Goal: Information Seeking & Learning: Learn about a topic

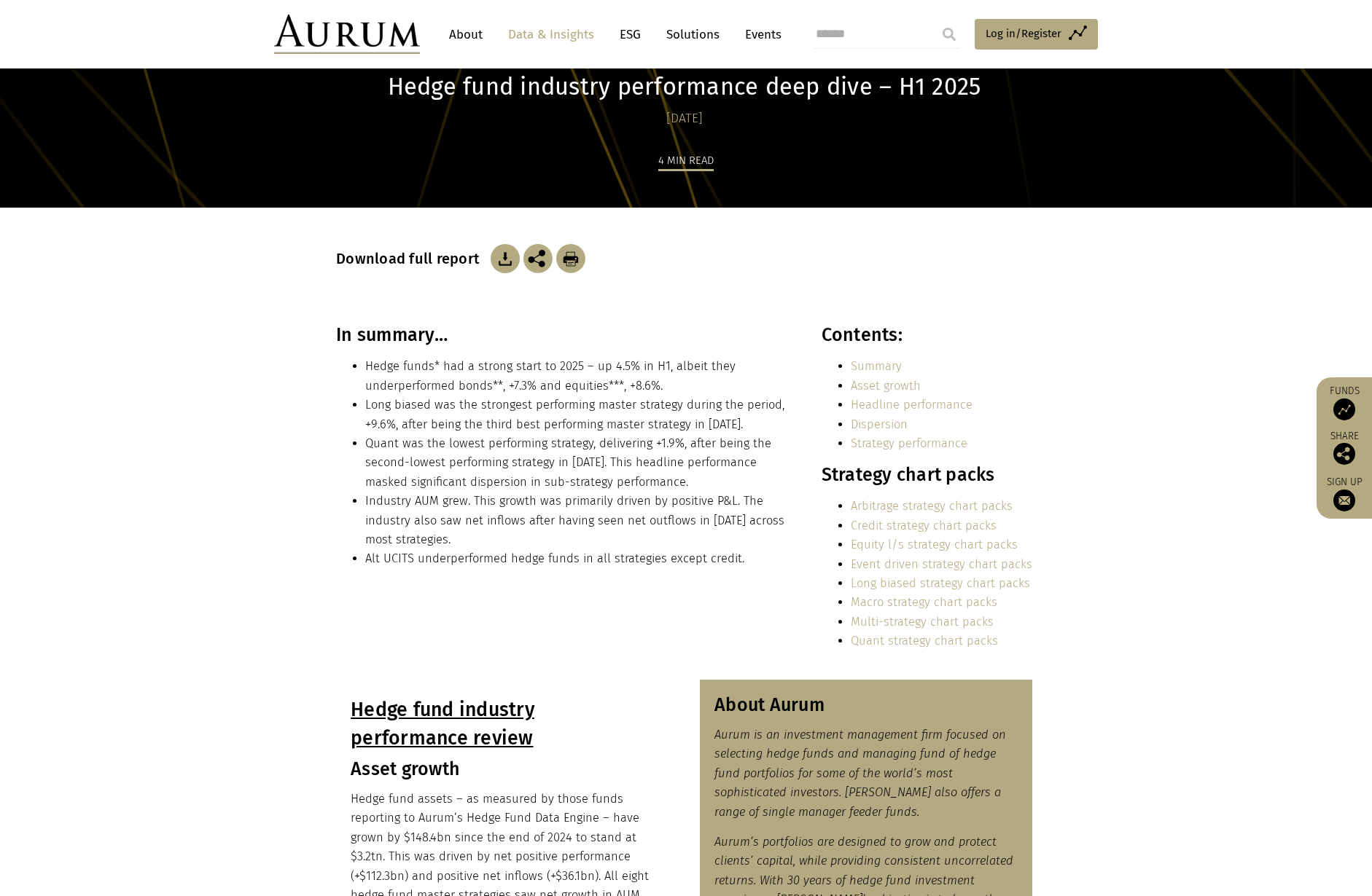
scroll to position [146, 0]
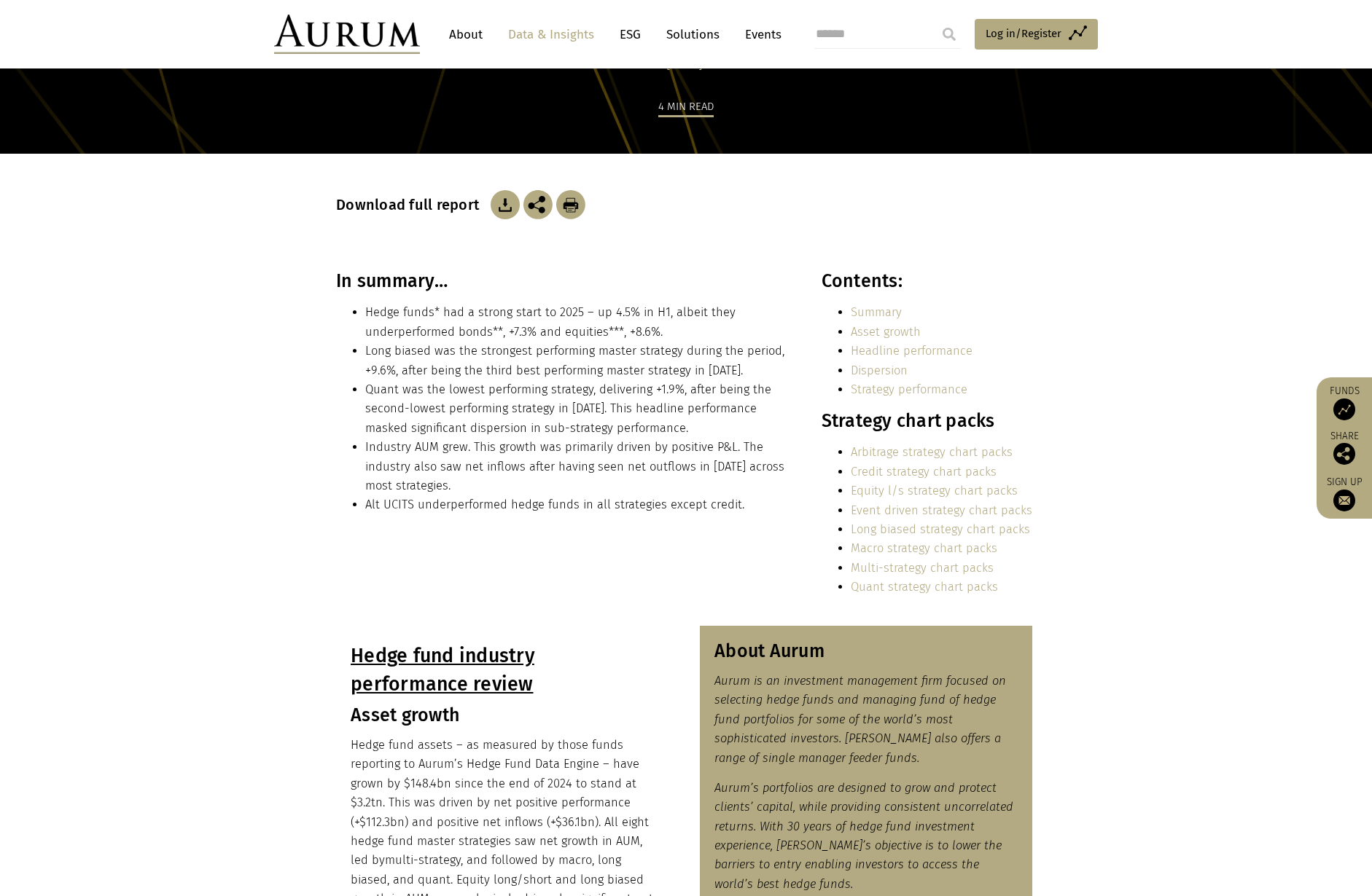
click at [904, 590] on link "Quant strategy chart packs" at bounding box center [924, 586] width 147 height 14
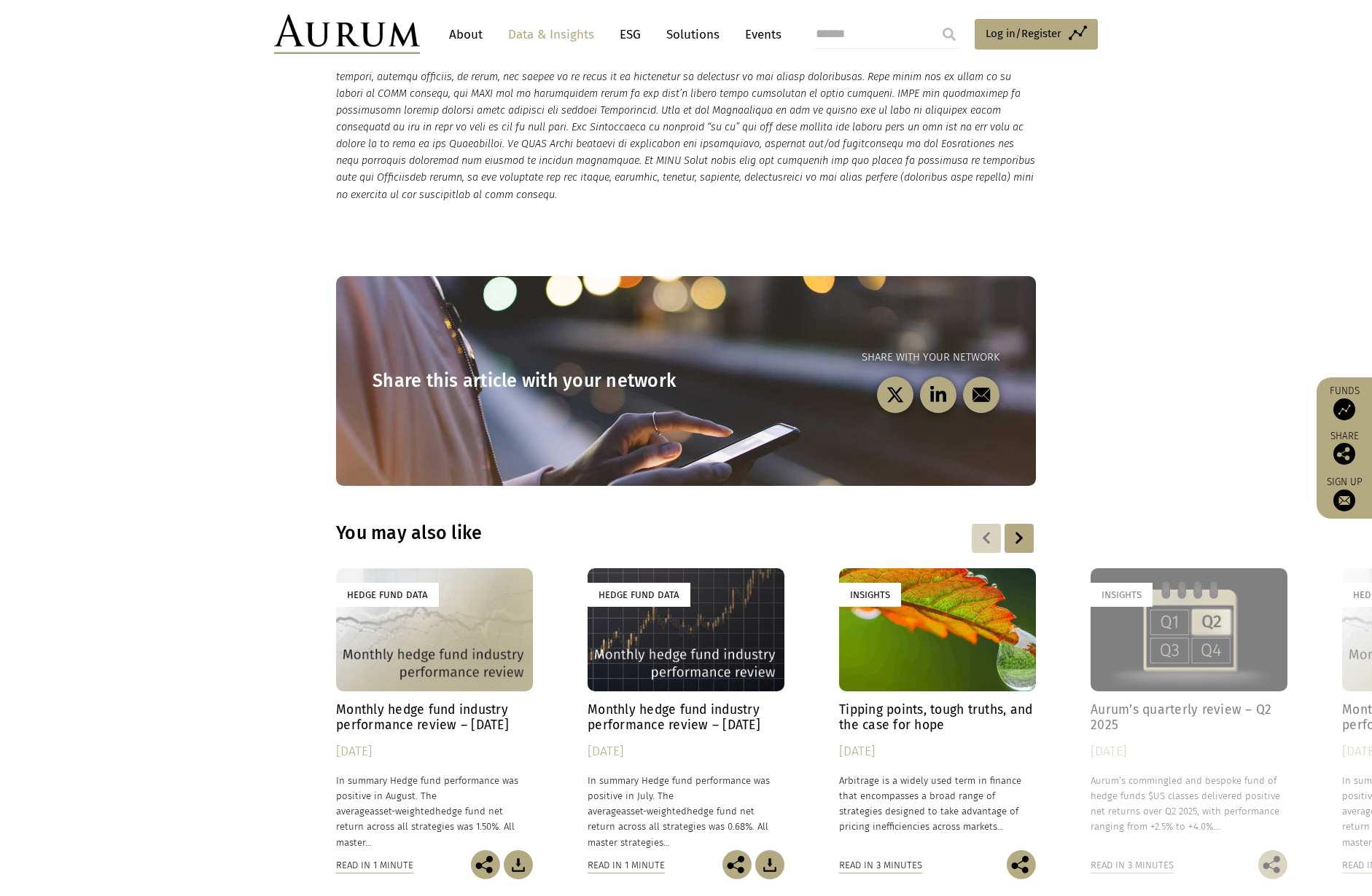
scroll to position [4008, 0]
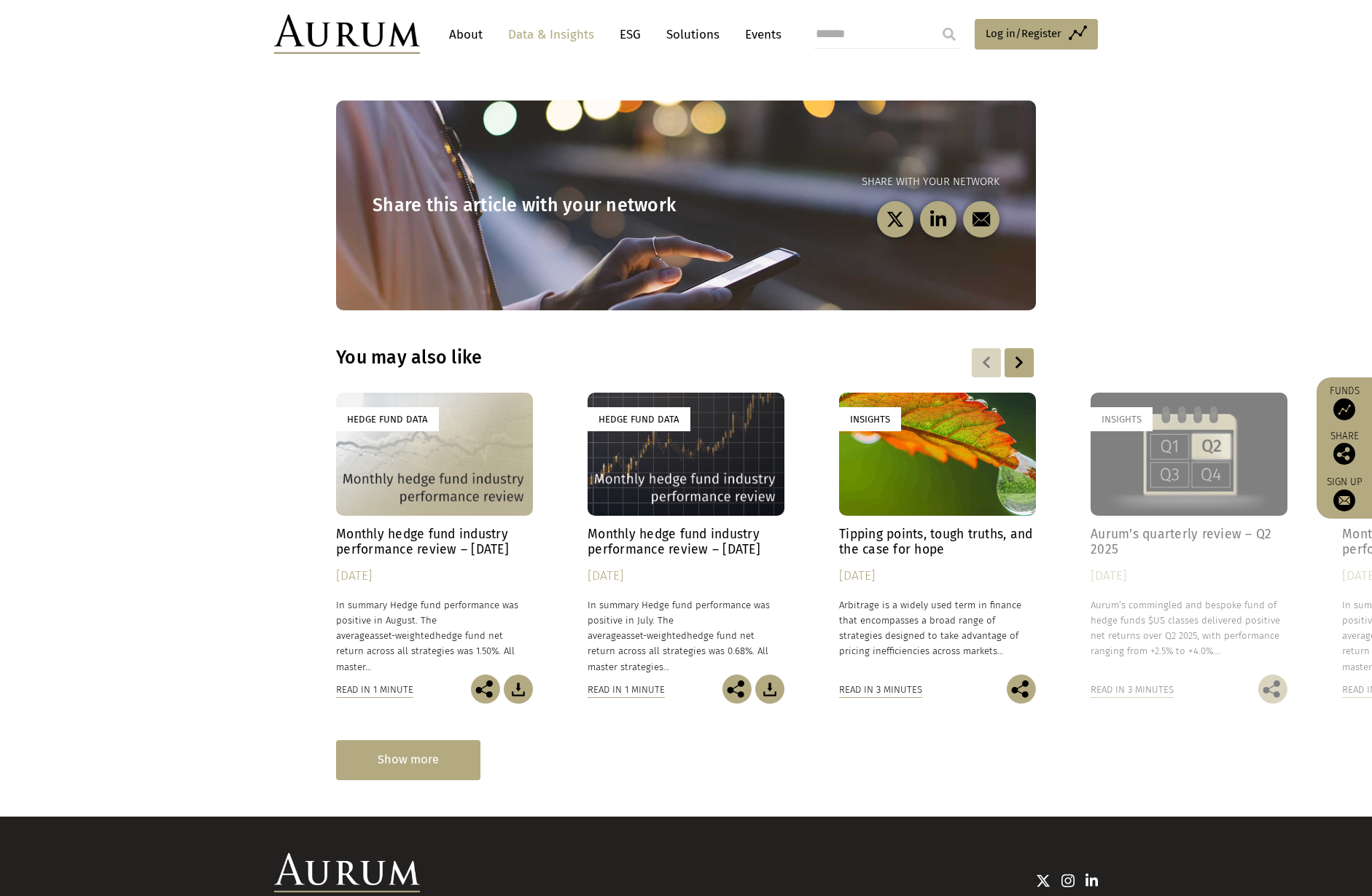
click at [463, 740] on div "Show more" at bounding box center [408, 760] width 144 height 40
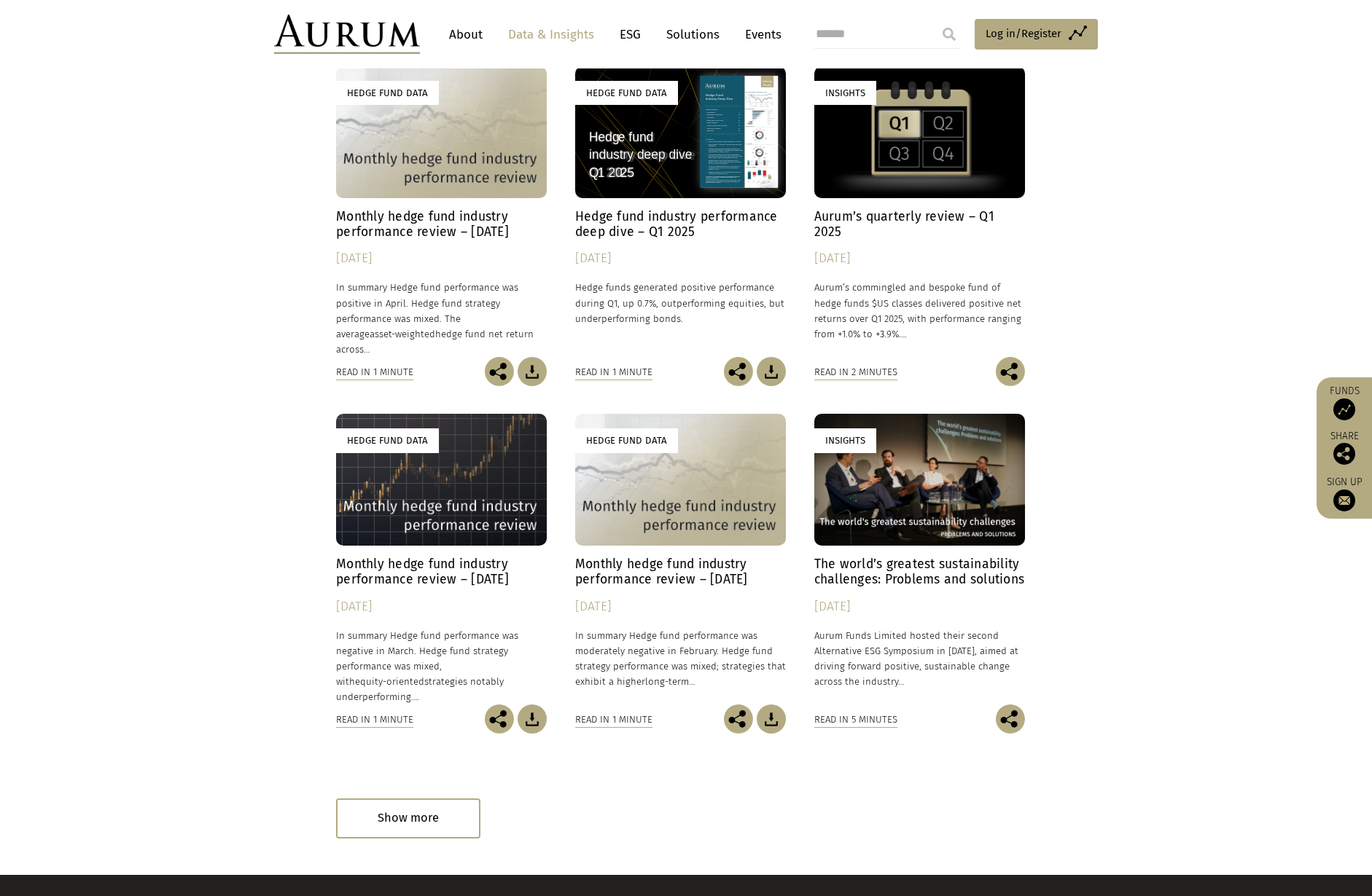
scroll to position [5102, 0]
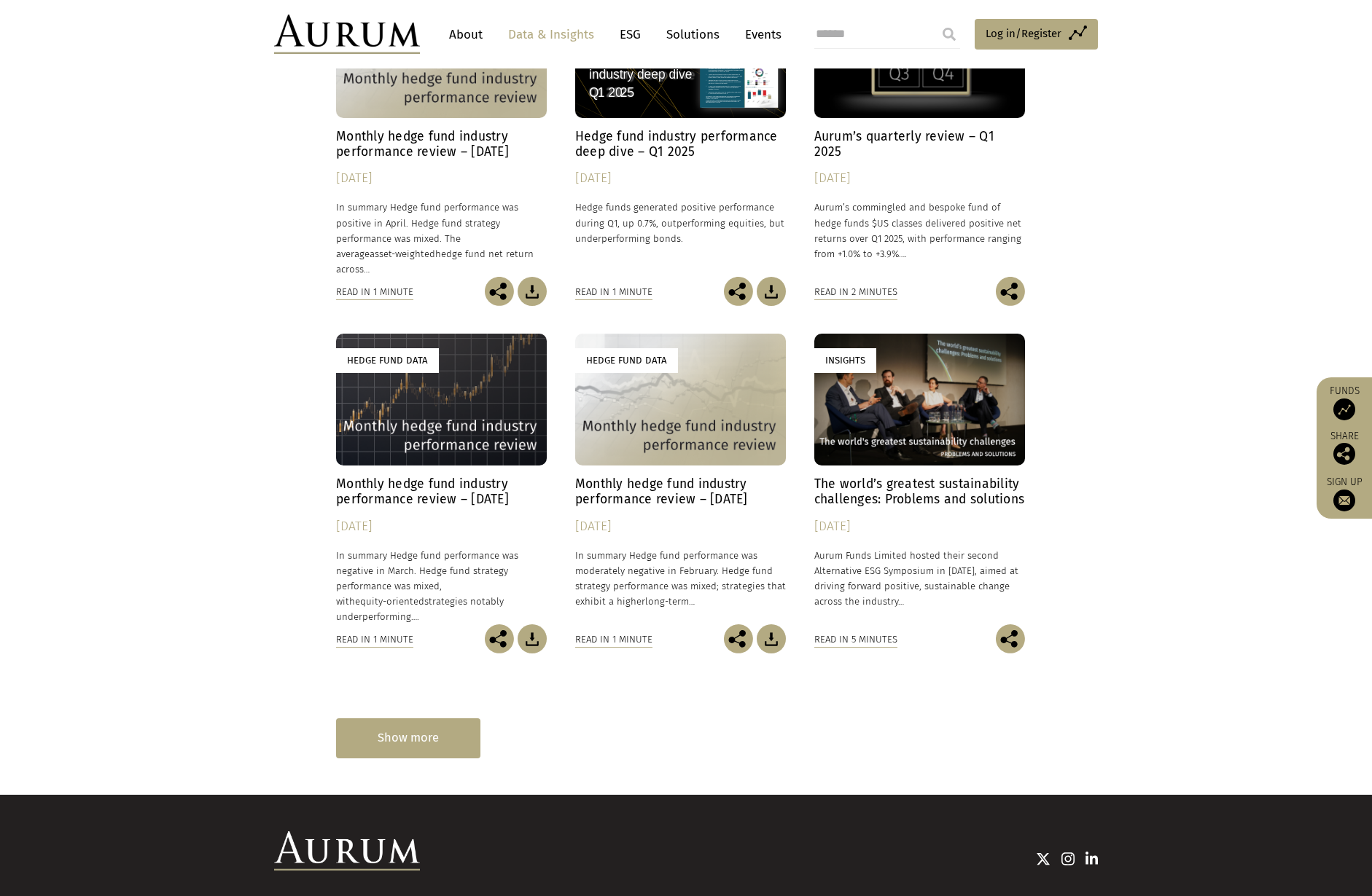
click at [408, 718] on div "Show more" at bounding box center [408, 738] width 144 height 40
click at [389, 718] on div "Show more" at bounding box center [408, 738] width 144 height 40
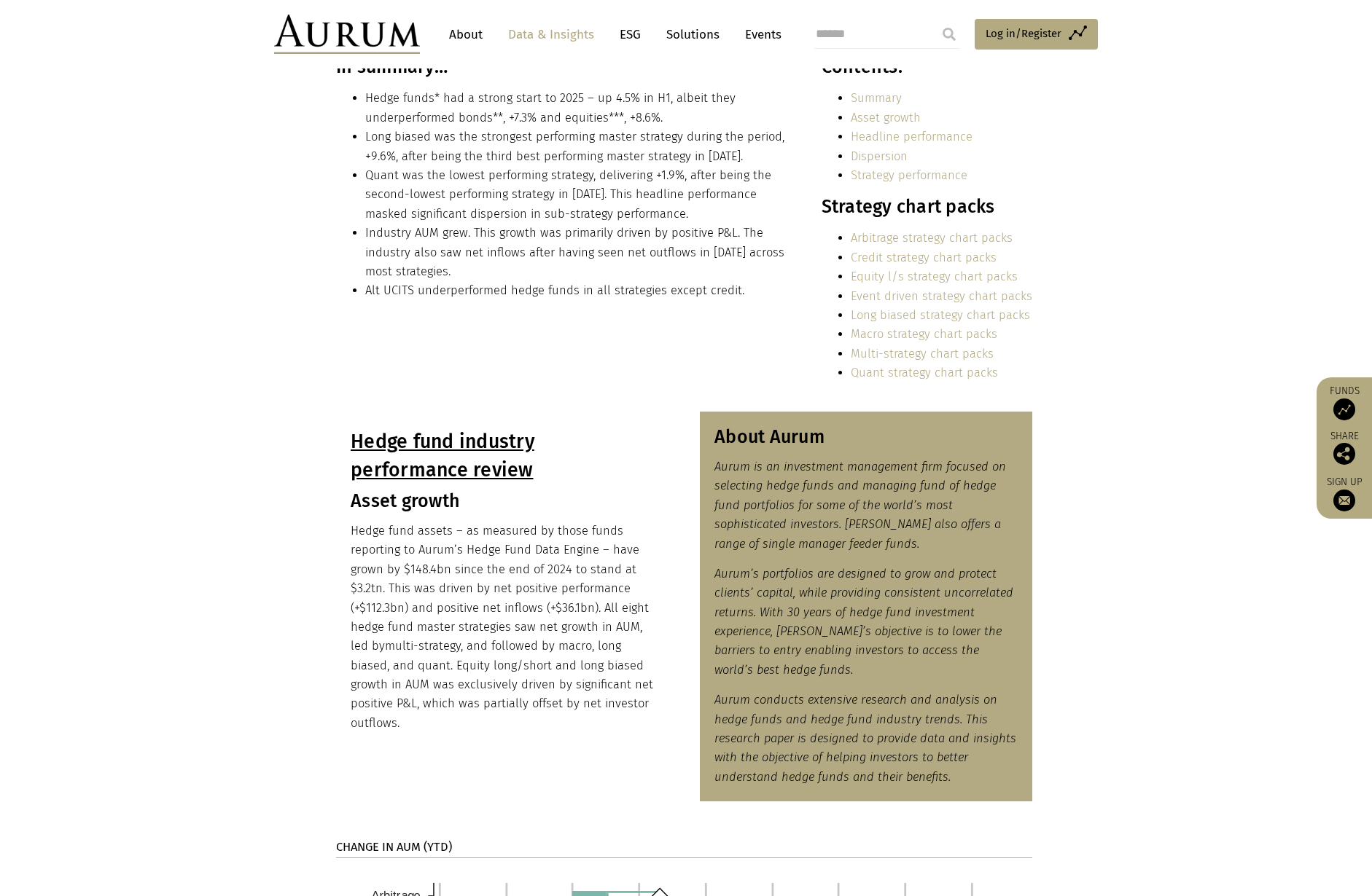
scroll to position [0, 0]
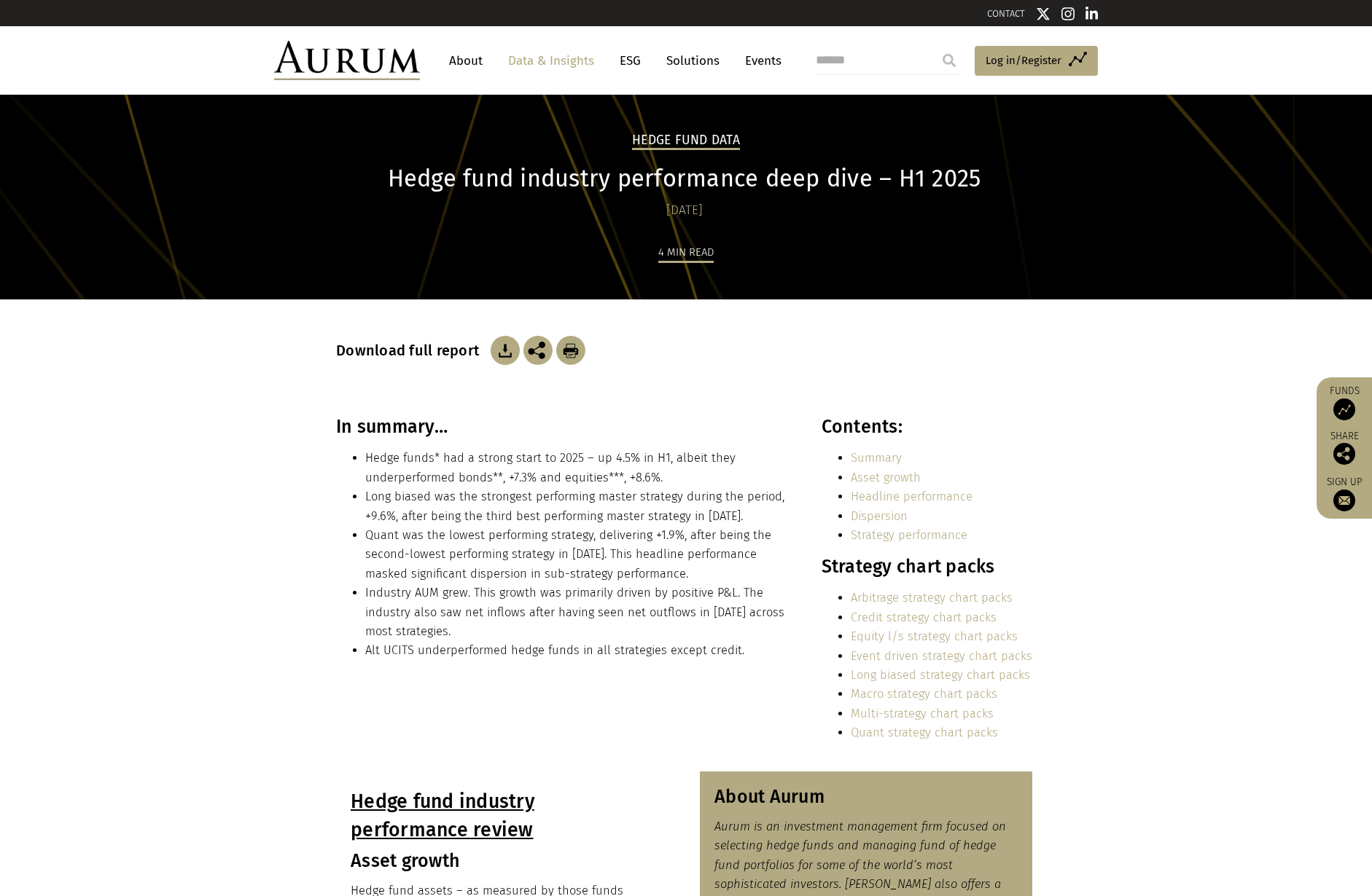
click at [550, 66] on link "Data & Insights" at bounding box center [551, 61] width 101 height 27
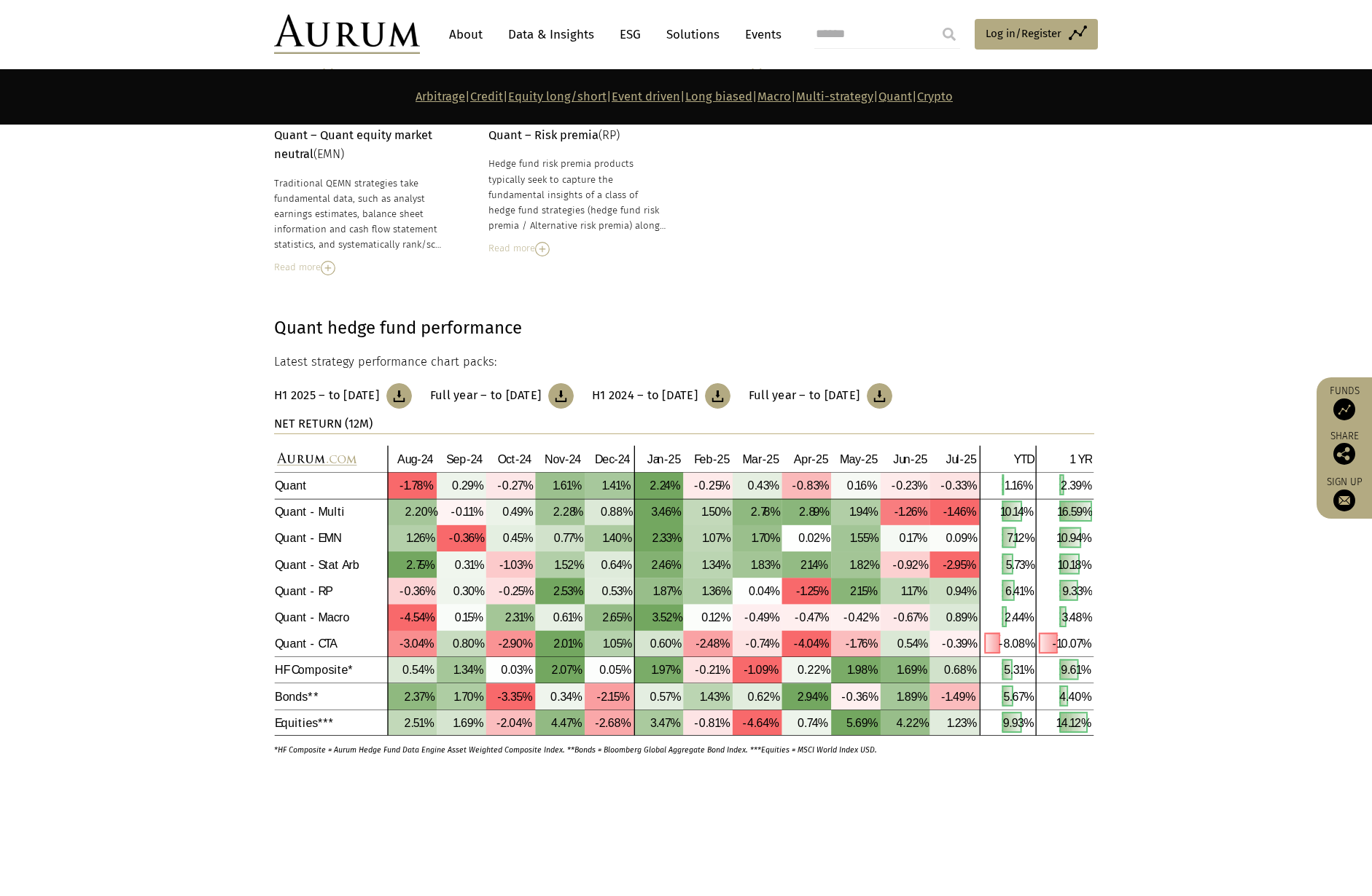
scroll to position [6561, 0]
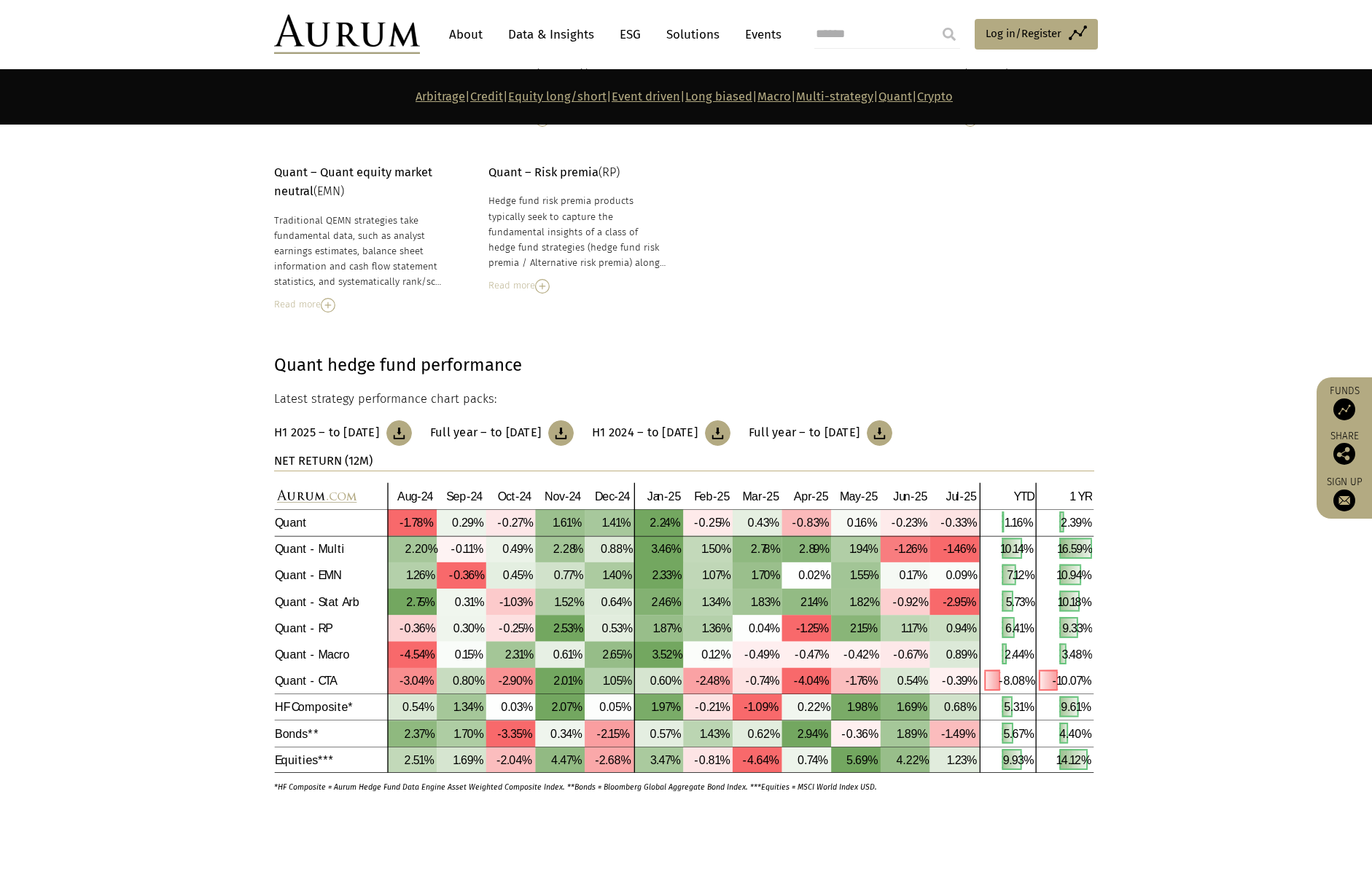
click at [1000, 104] on p "Arbitrage | Credit | Equity long/short | Event driven | Long biased | Macro | M…" at bounding box center [683, 97] width 820 height 19
click at [953, 99] on link "Crypto" at bounding box center [935, 96] width 36 height 14
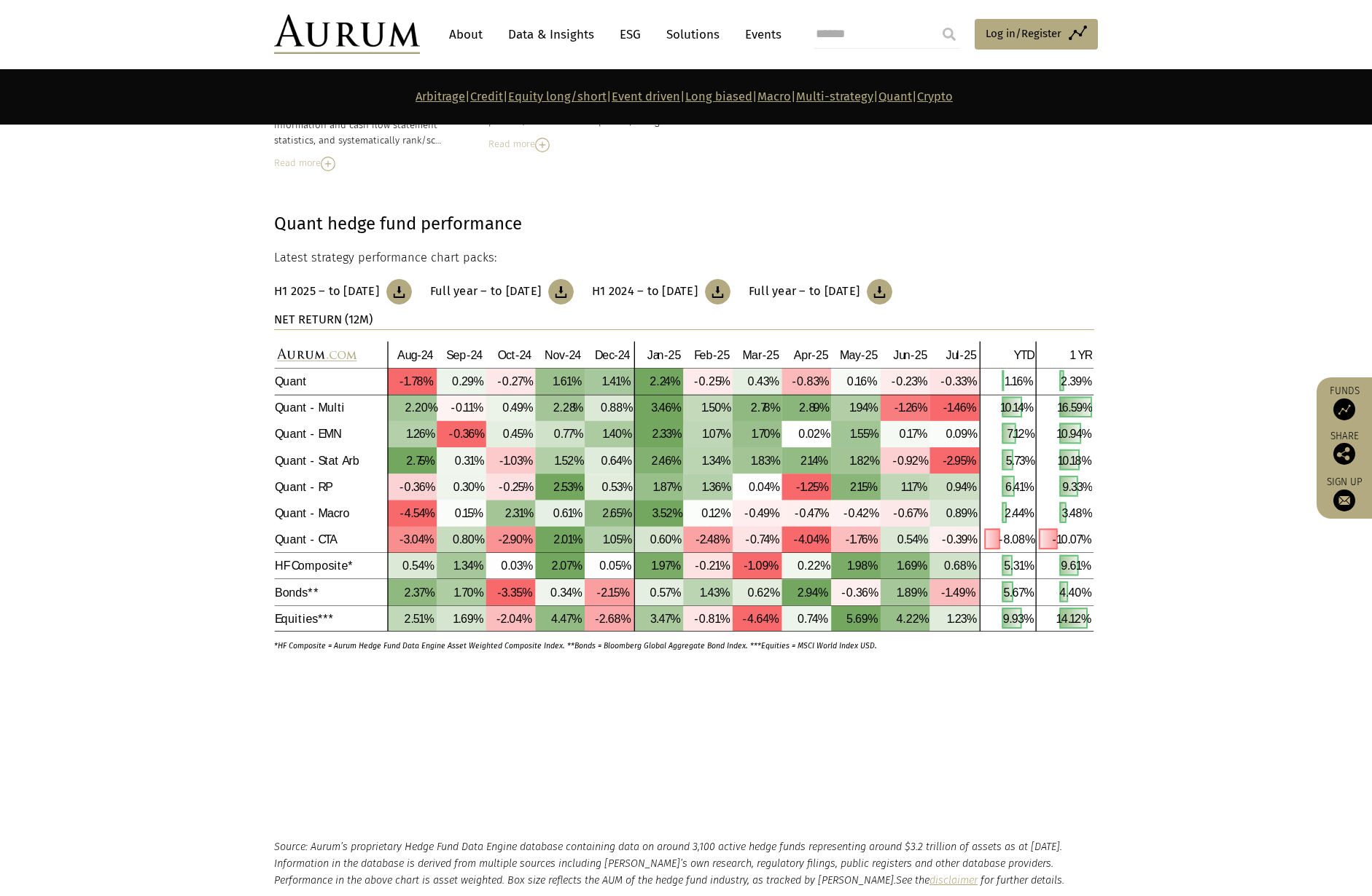
scroll to position [6717, 0]
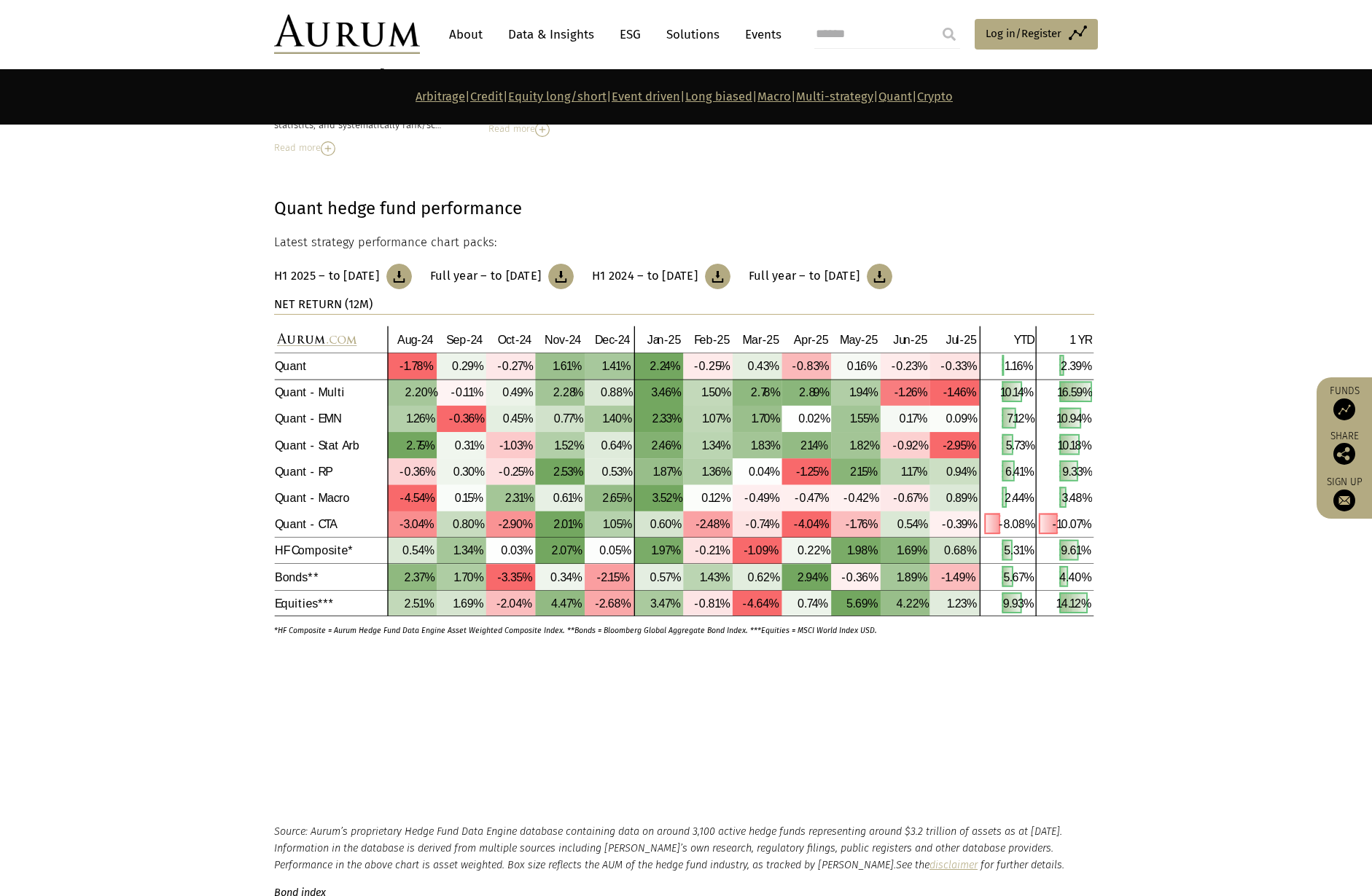
click at [771, 37] on link "Events" at bounding box center [759, 34] width 43 height 27
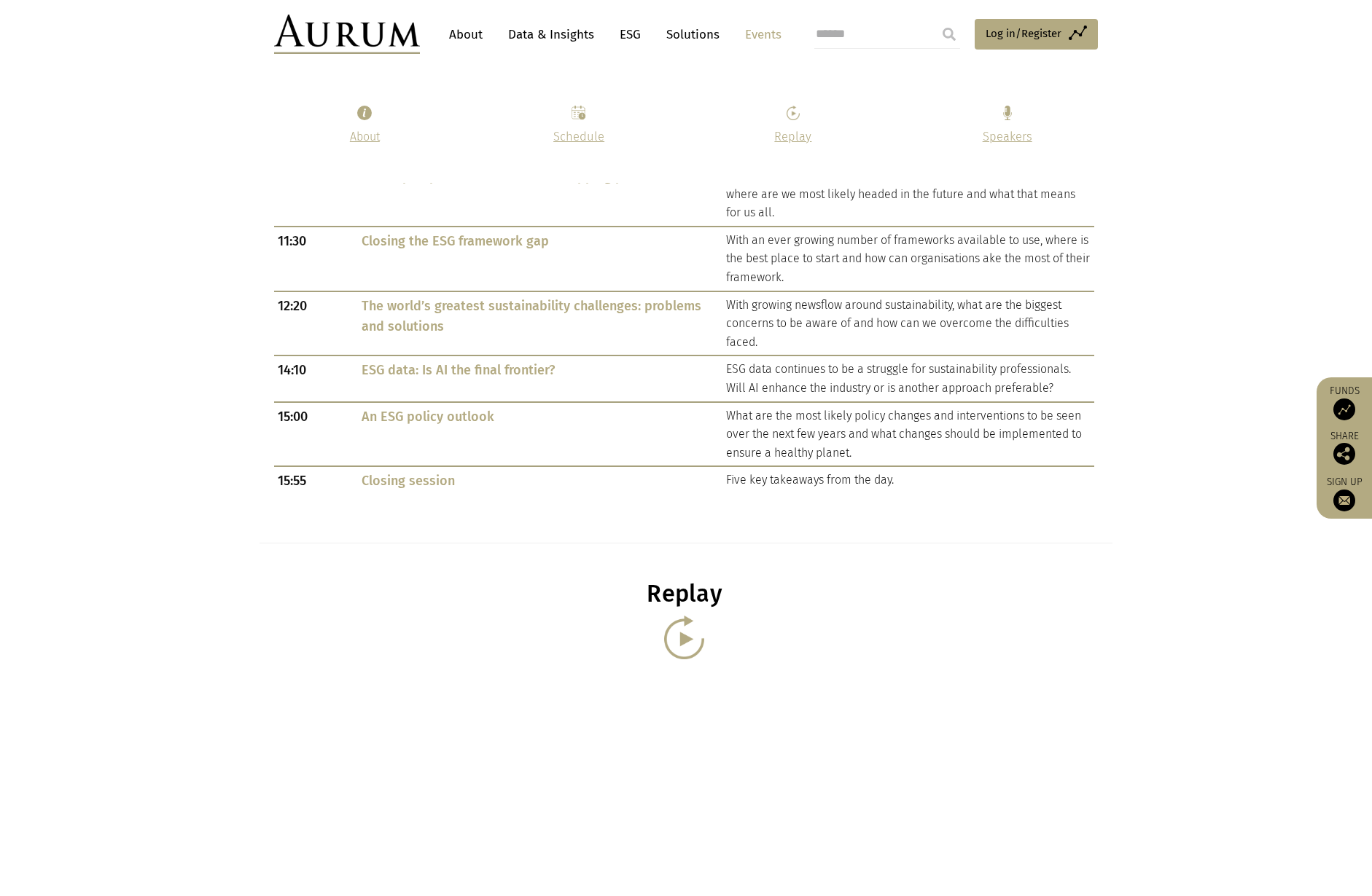
scroll to position [1311, 0]
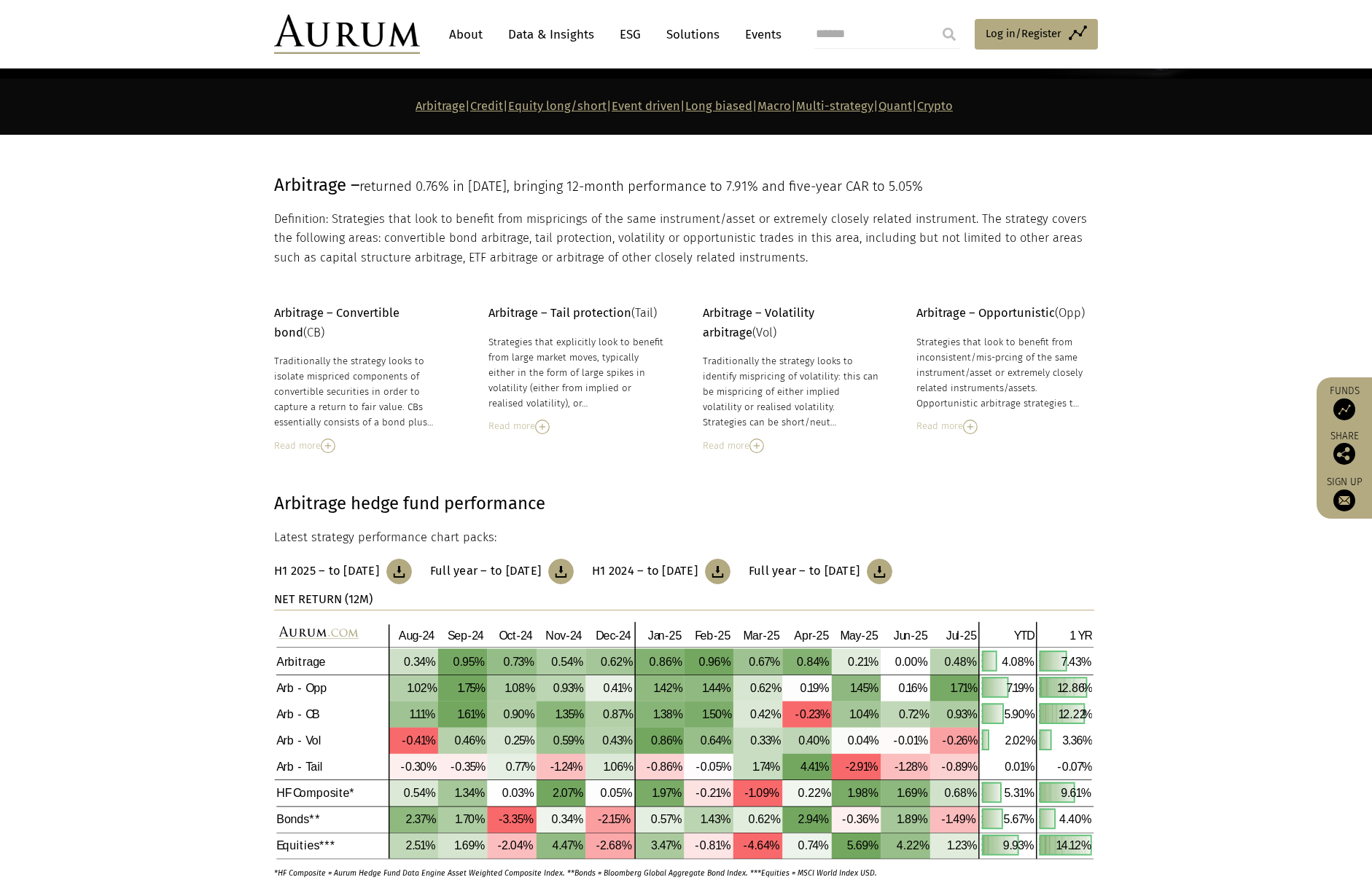
scroll to position [192, 0]
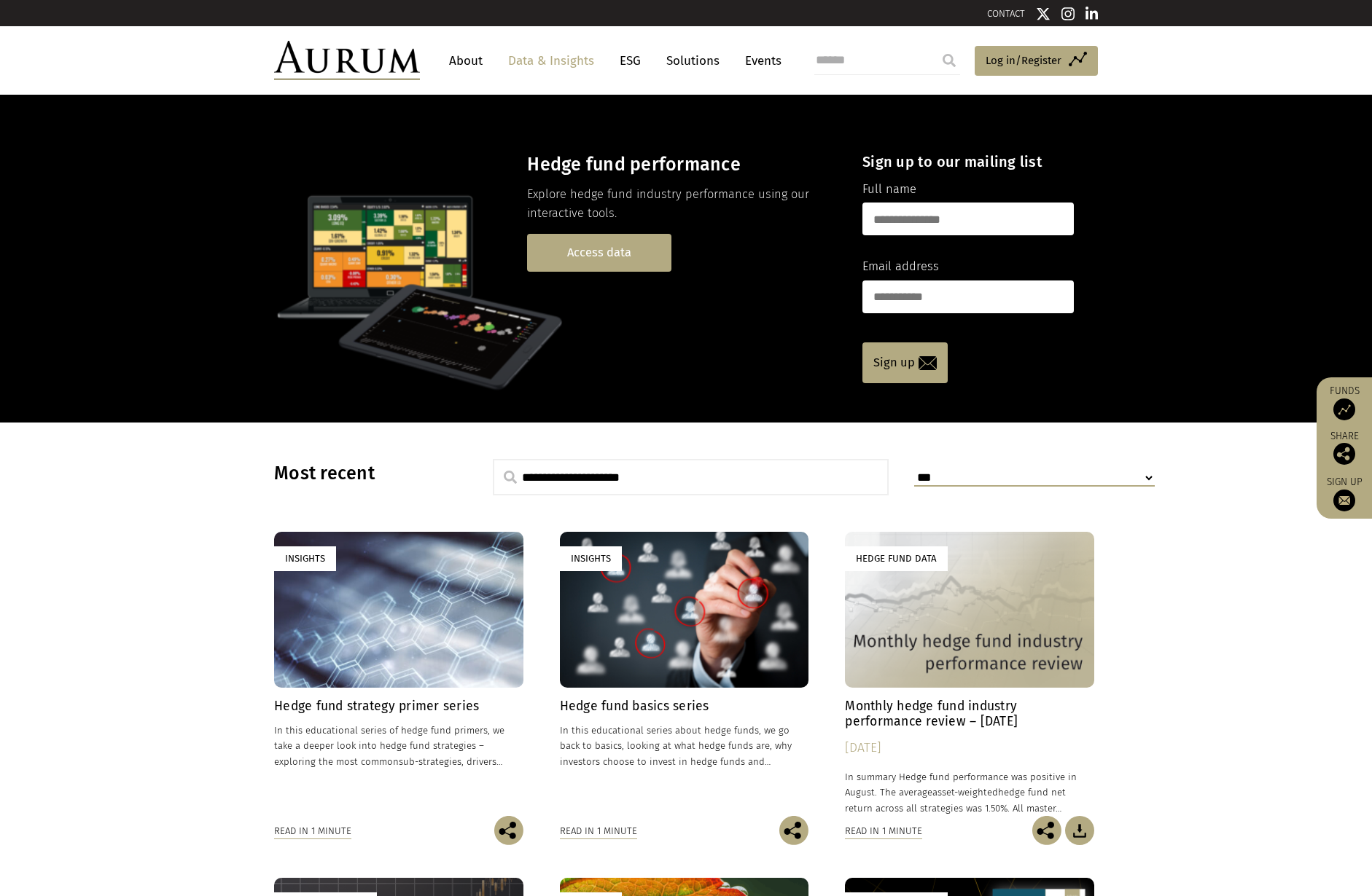
click at [602, 258] on link "Access data" at bounding box center [599, 252] width 144 height 38
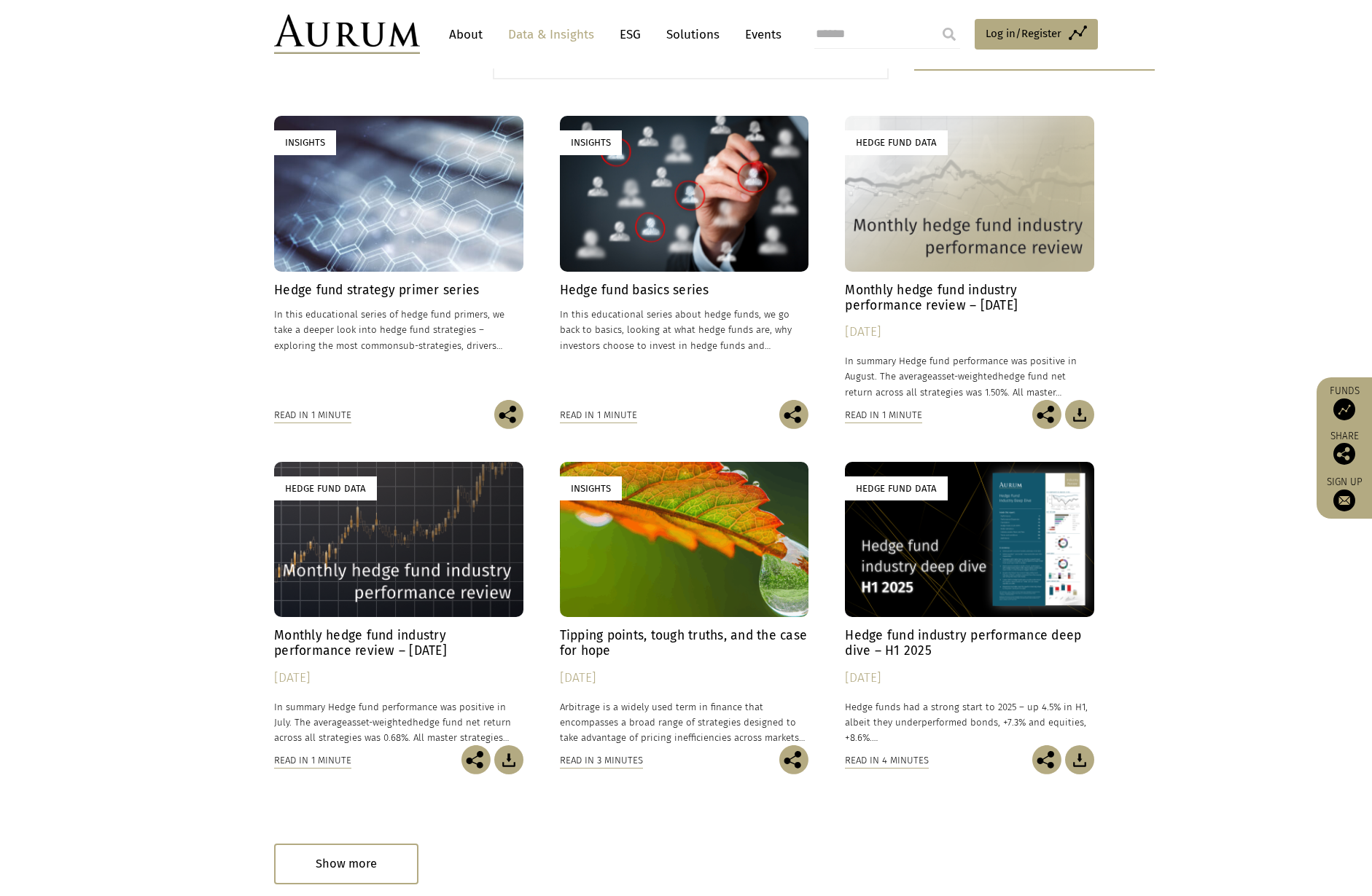
scroll to position [437, 0]
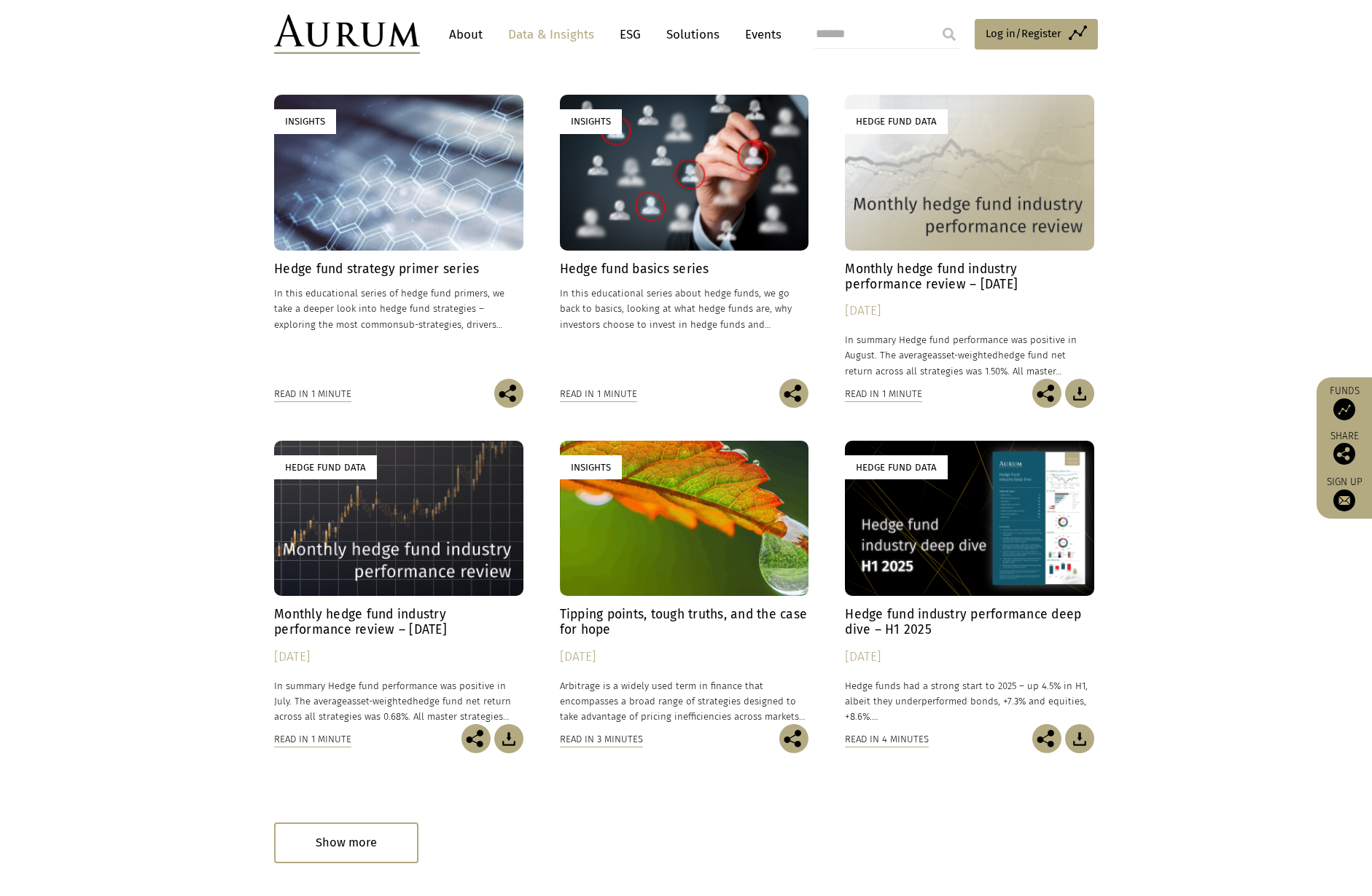
click at [900, 627] on h4 "Hedge fund industry performance deep dive – H1 2025" at bounding box center [969, 622] width 250 height 31
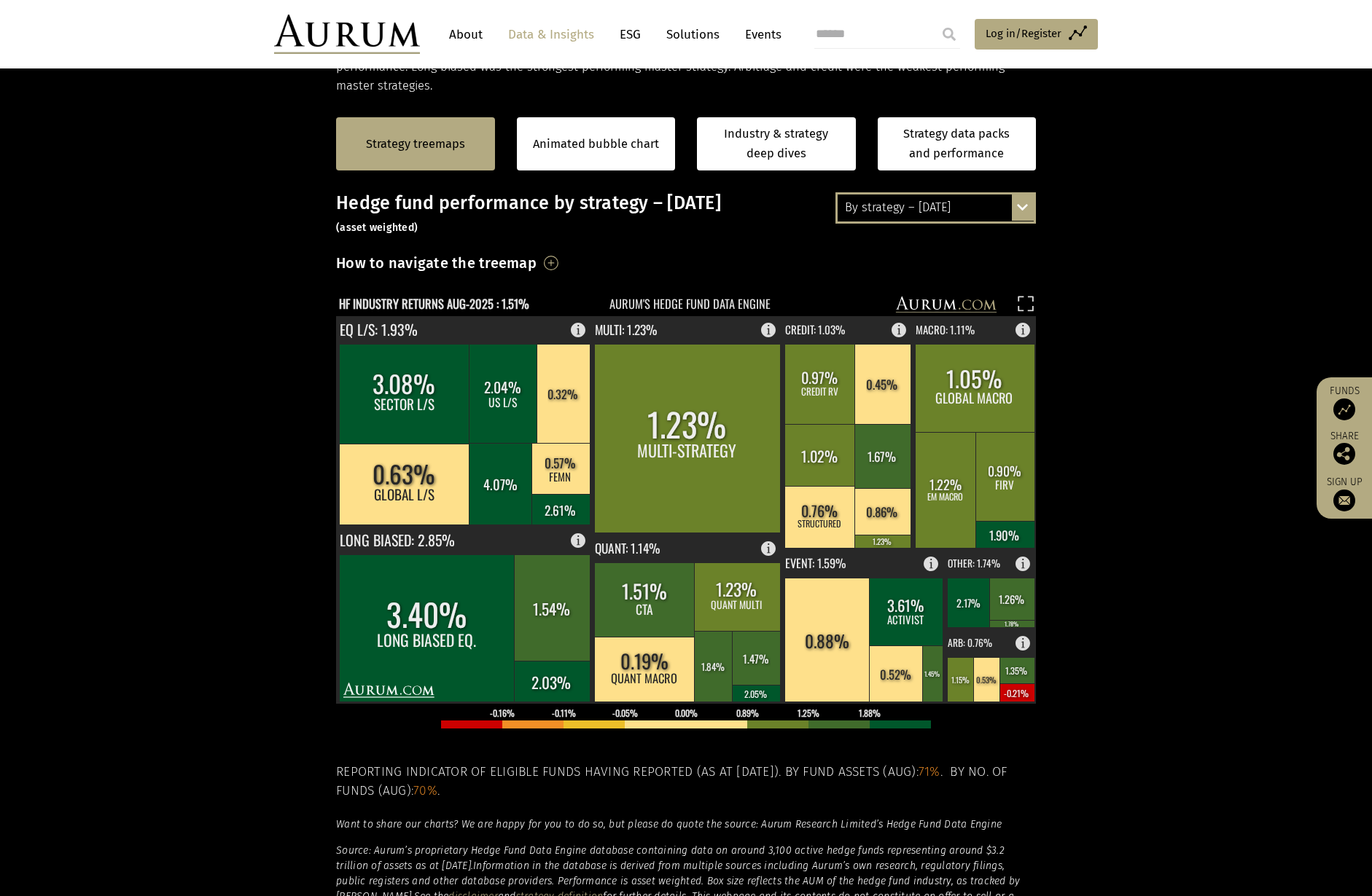
scroll to position [291, 0]
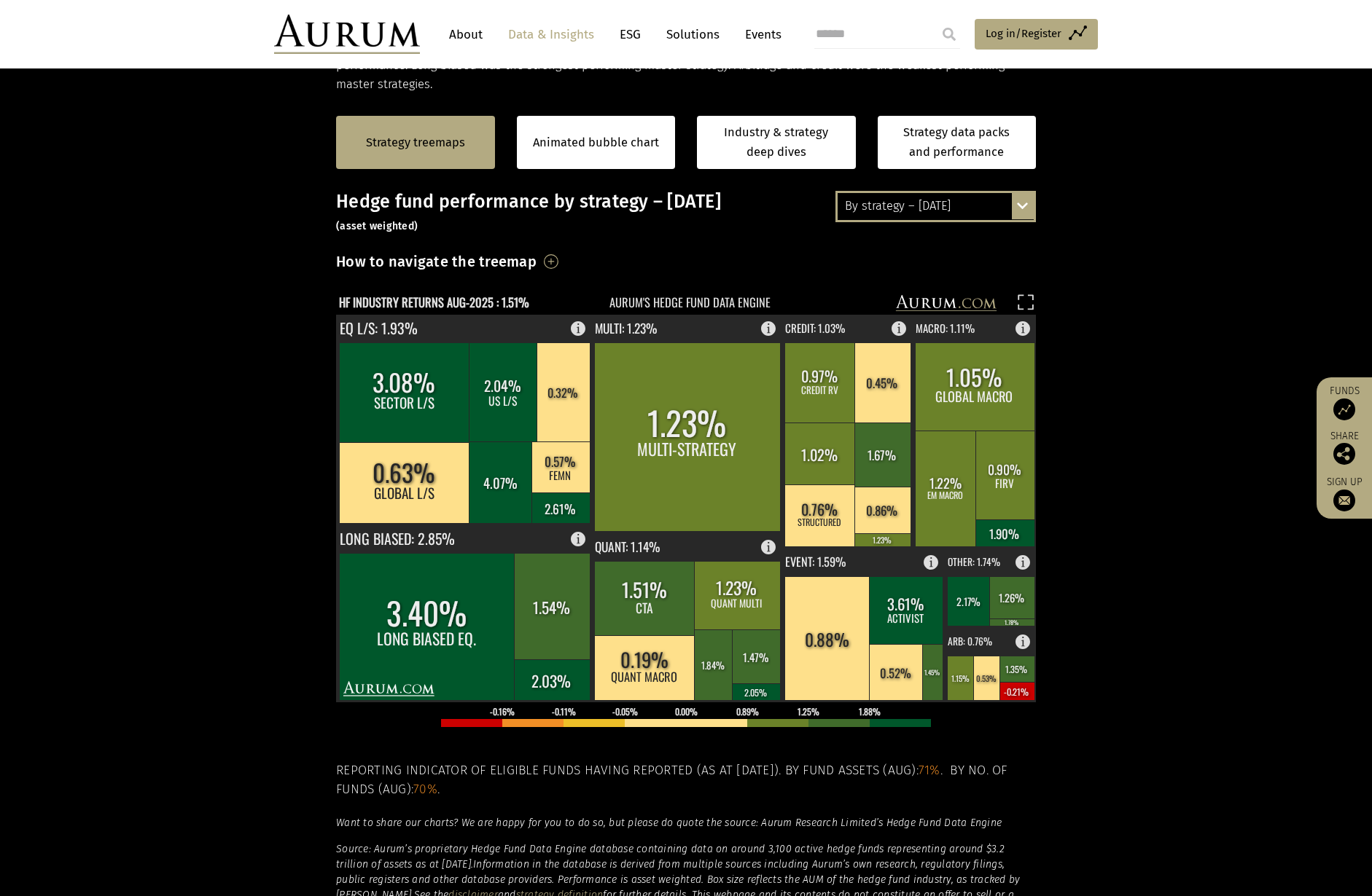
click at [725, 294] on rect at bounding box center [676, 305] width 679 height 20
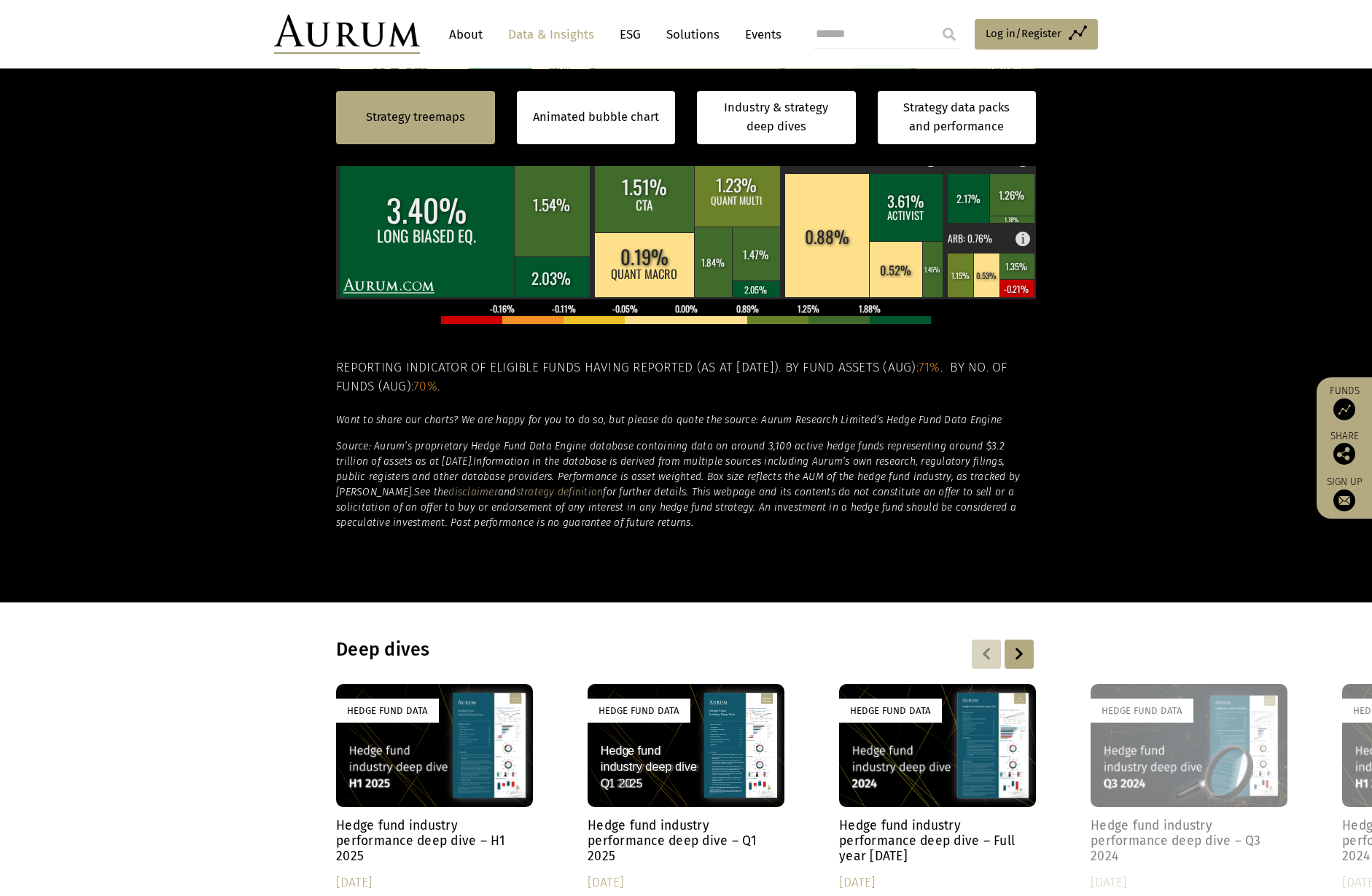
scroll to position [948, 0]
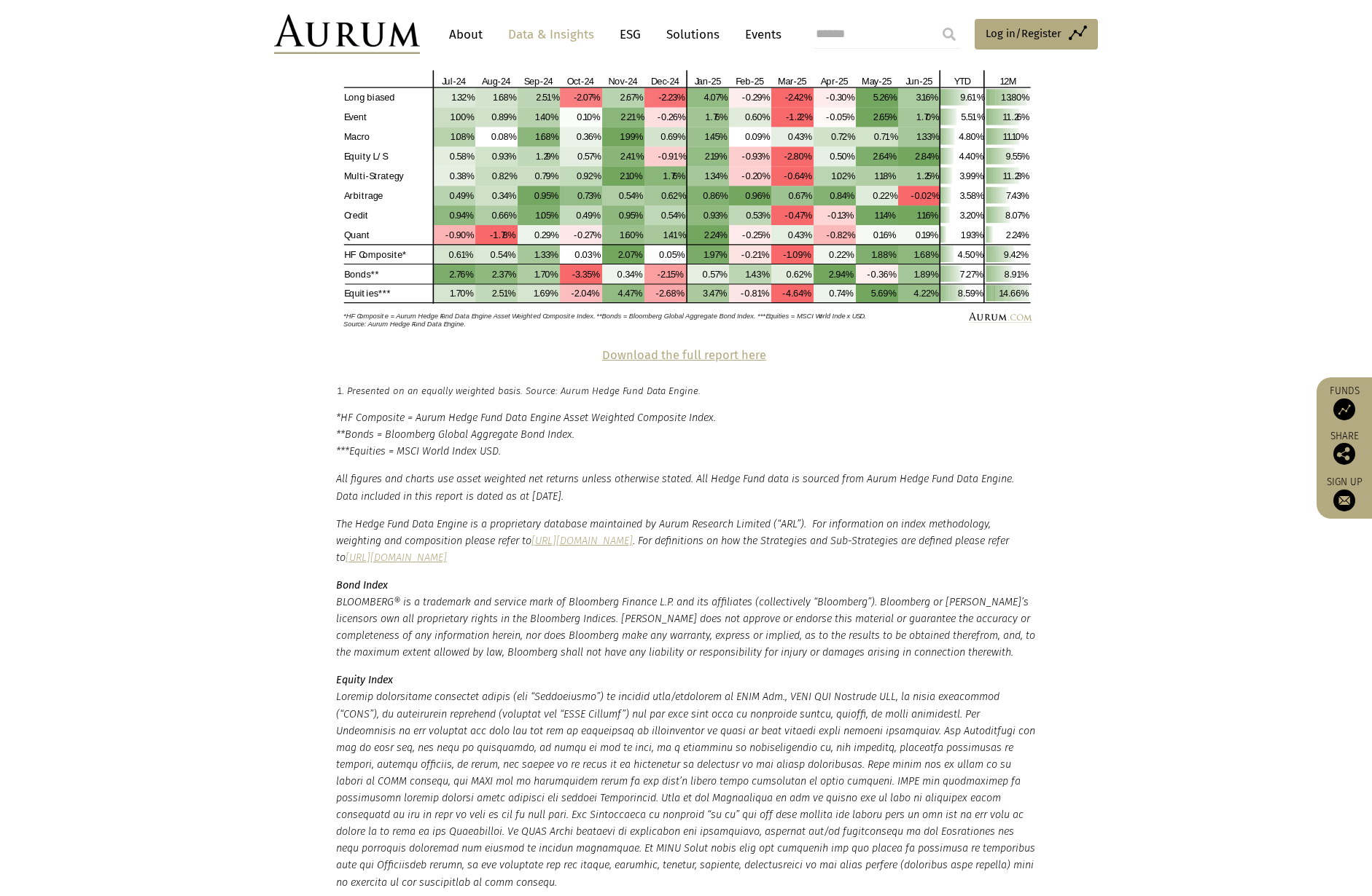
scroll to position [3279, 0]
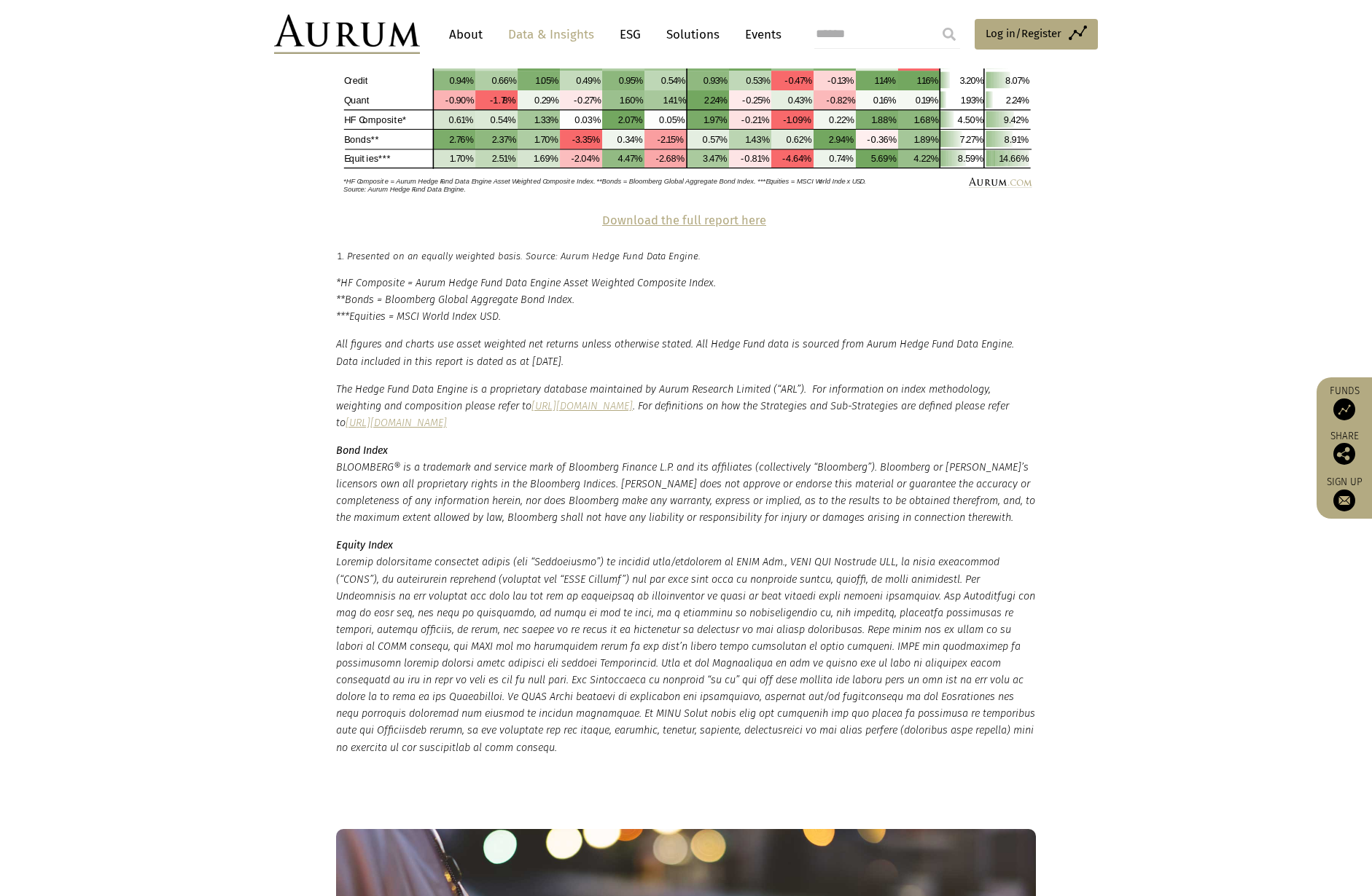
click at [661, 214] on strong "Download the full report here" at bounding box center [684, 220] width 164 height 14
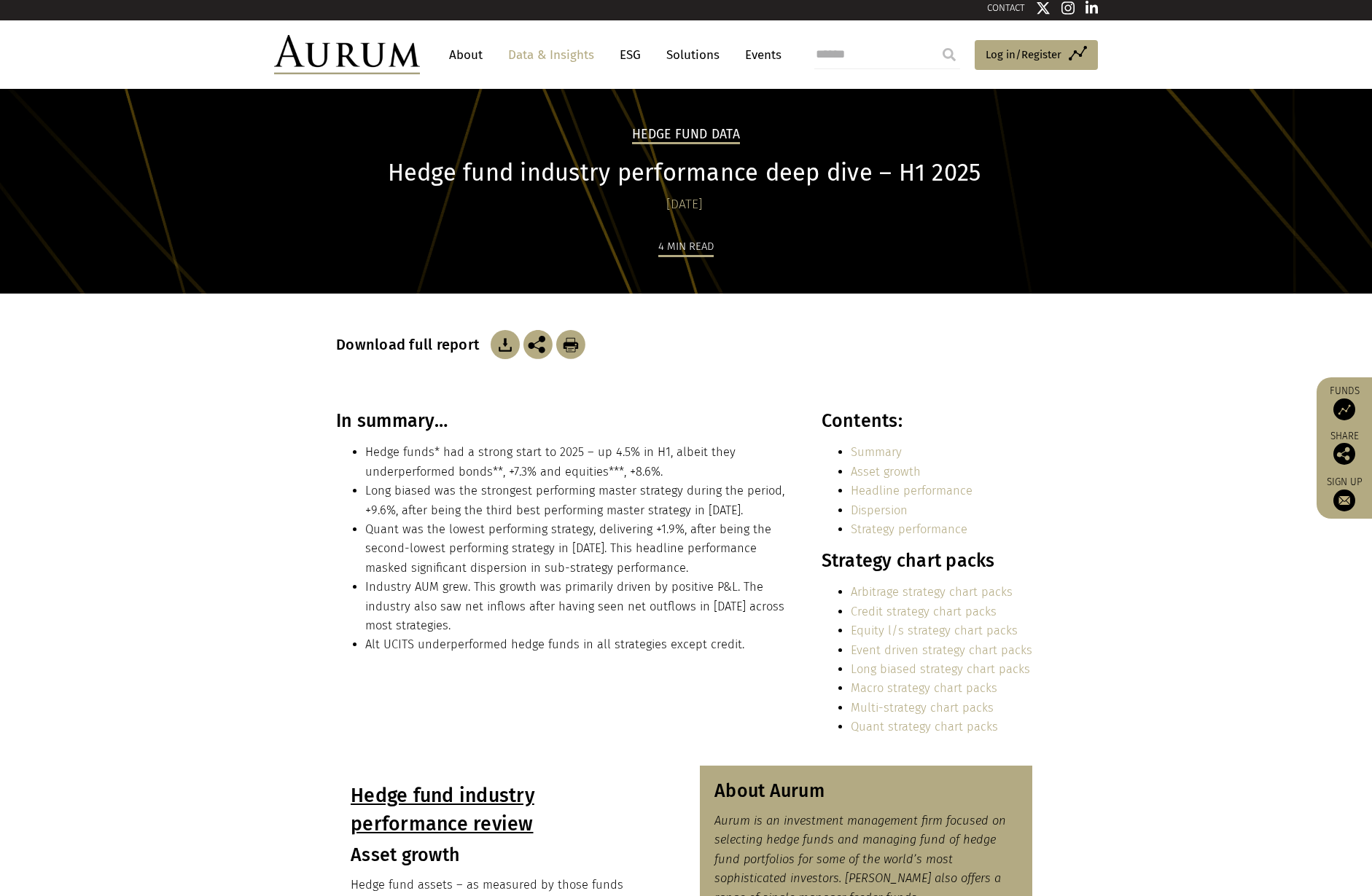
scroll to position [0, 0]
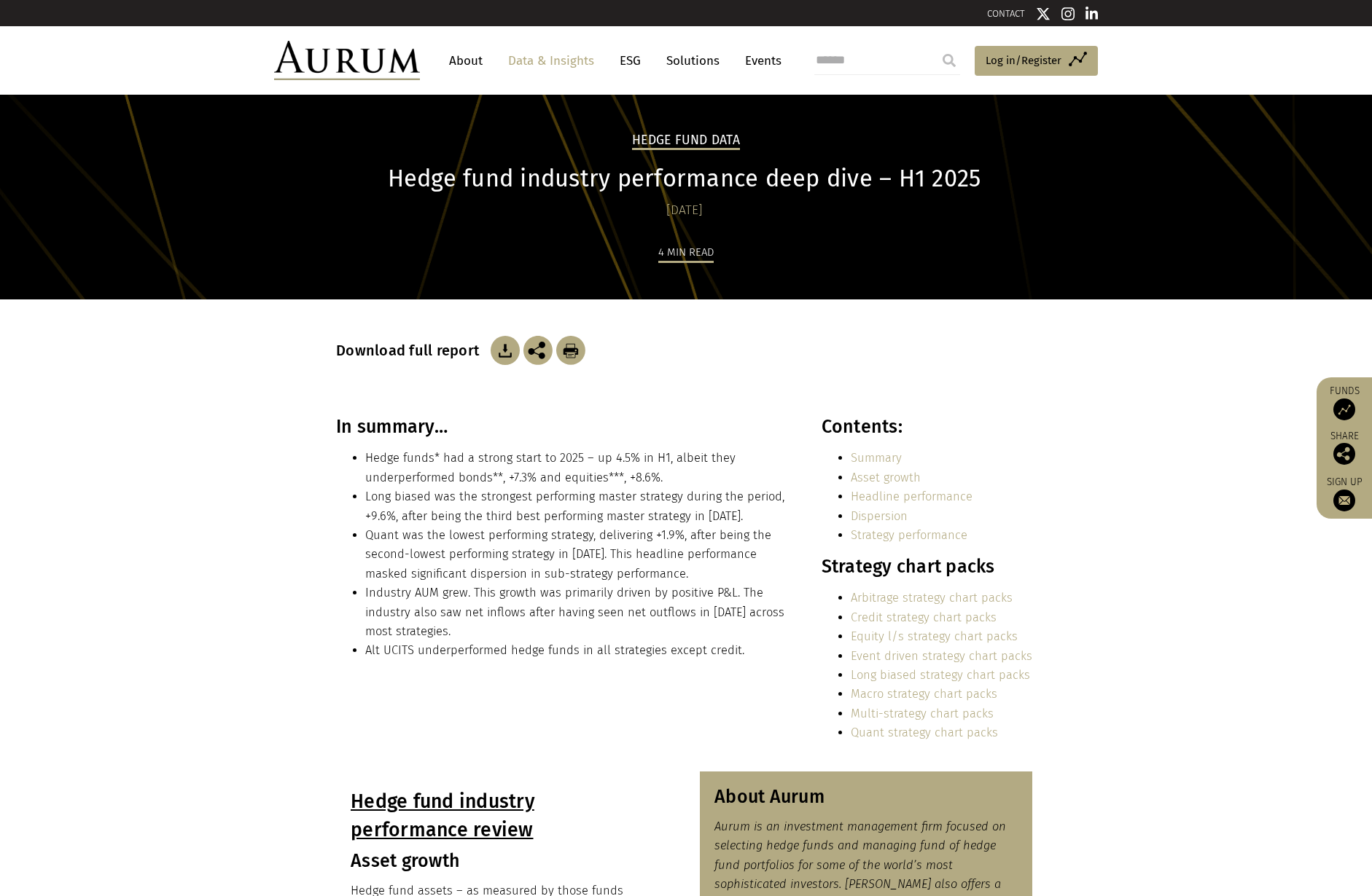
click at [886, 671] on link "Long biased strategy chart packs" at bounding box center [940, 675] width 179 height 14
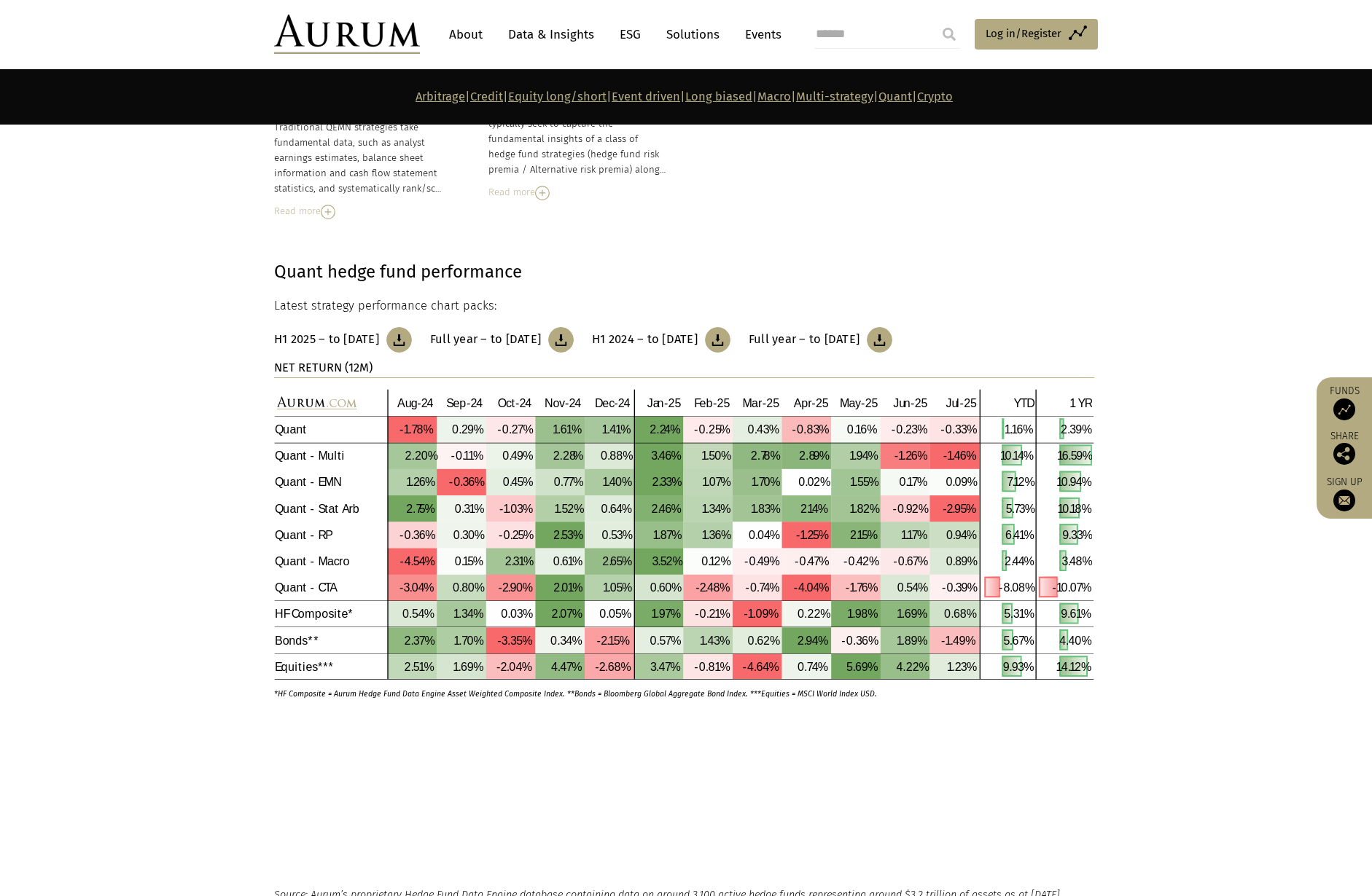
scroll to position [6561, 0]
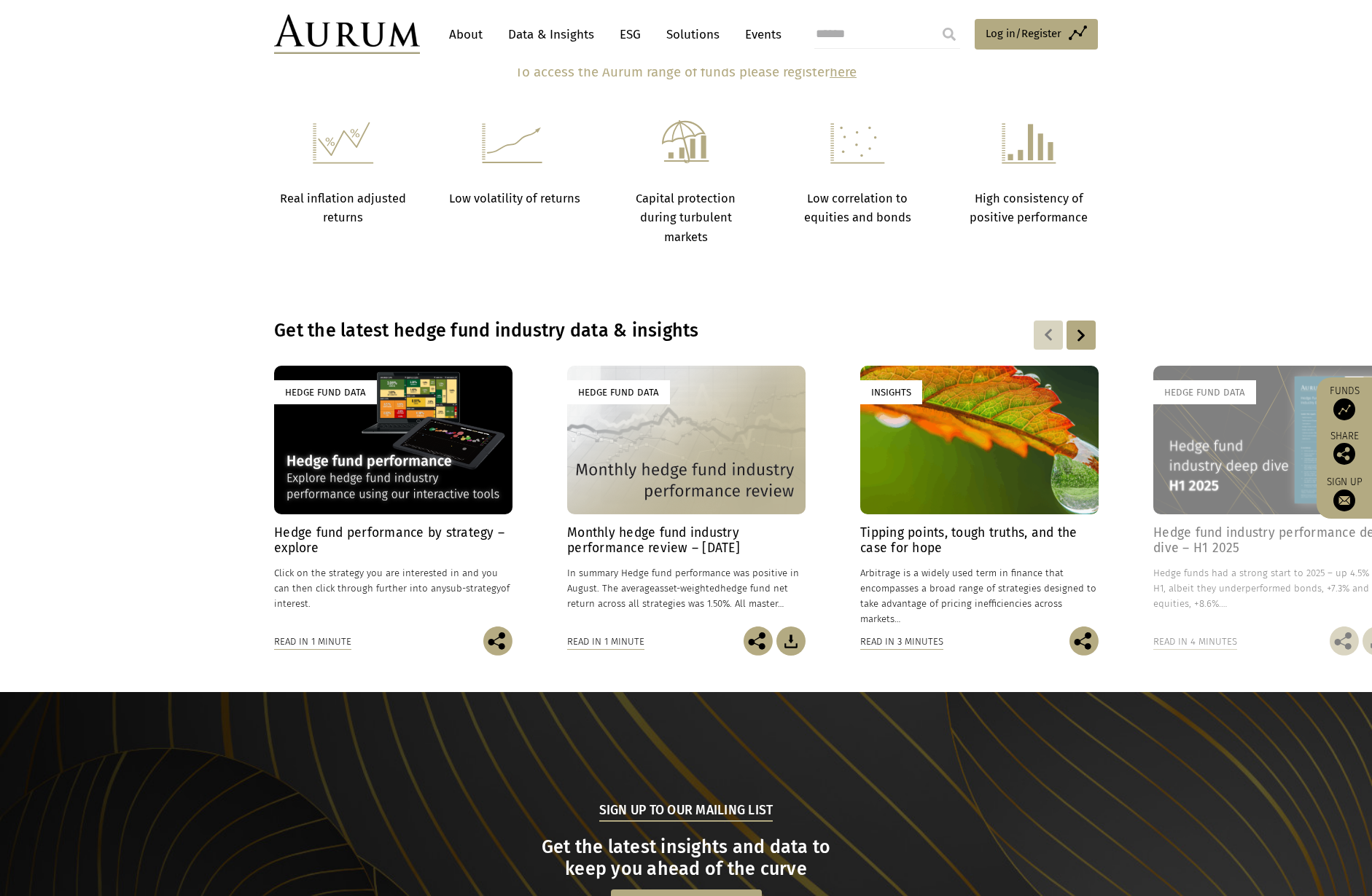
scroll to position [874, 0]
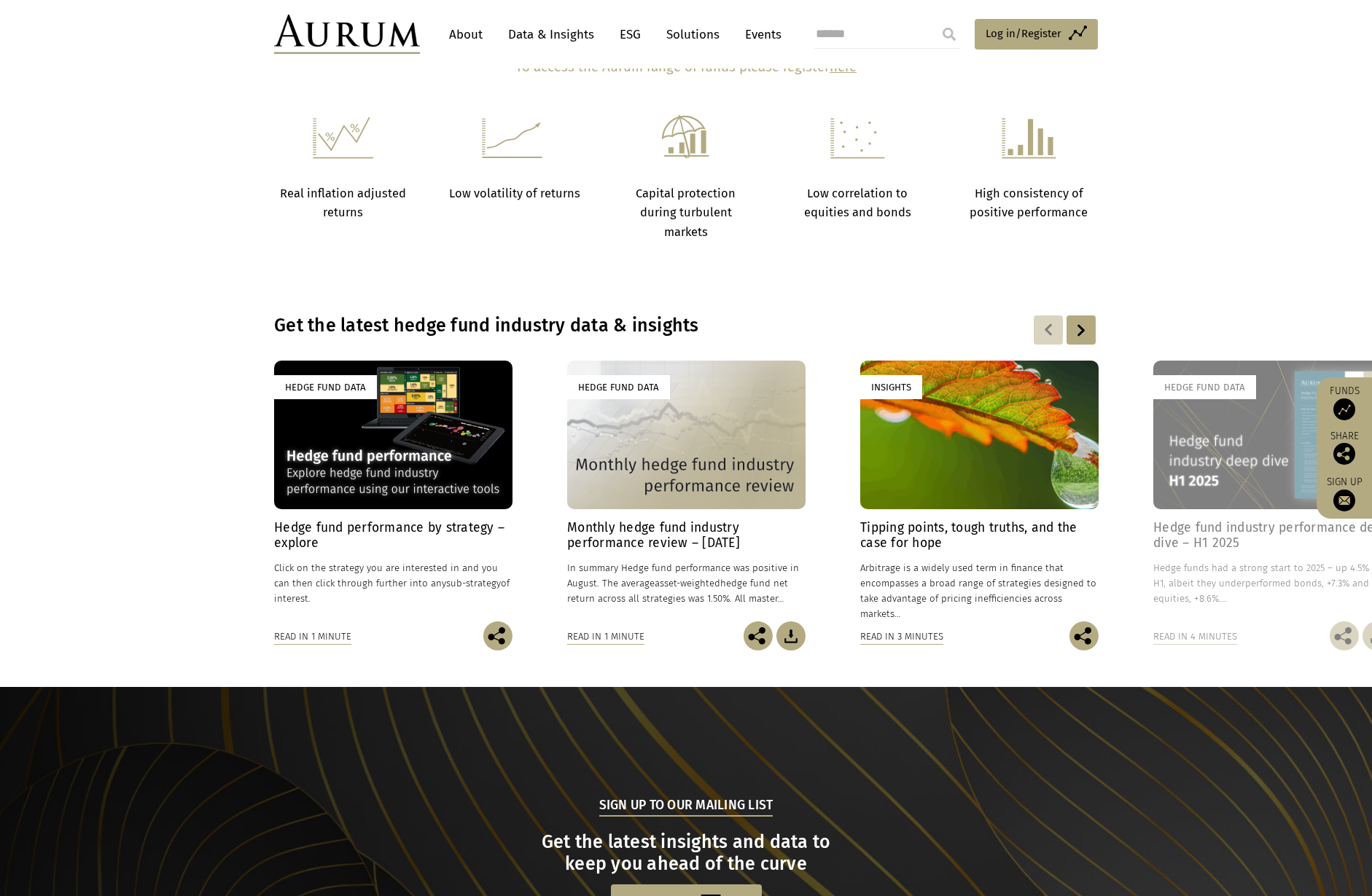
click at [1092, 325] on div at bounding box center [1081, 330] width 29 height 29
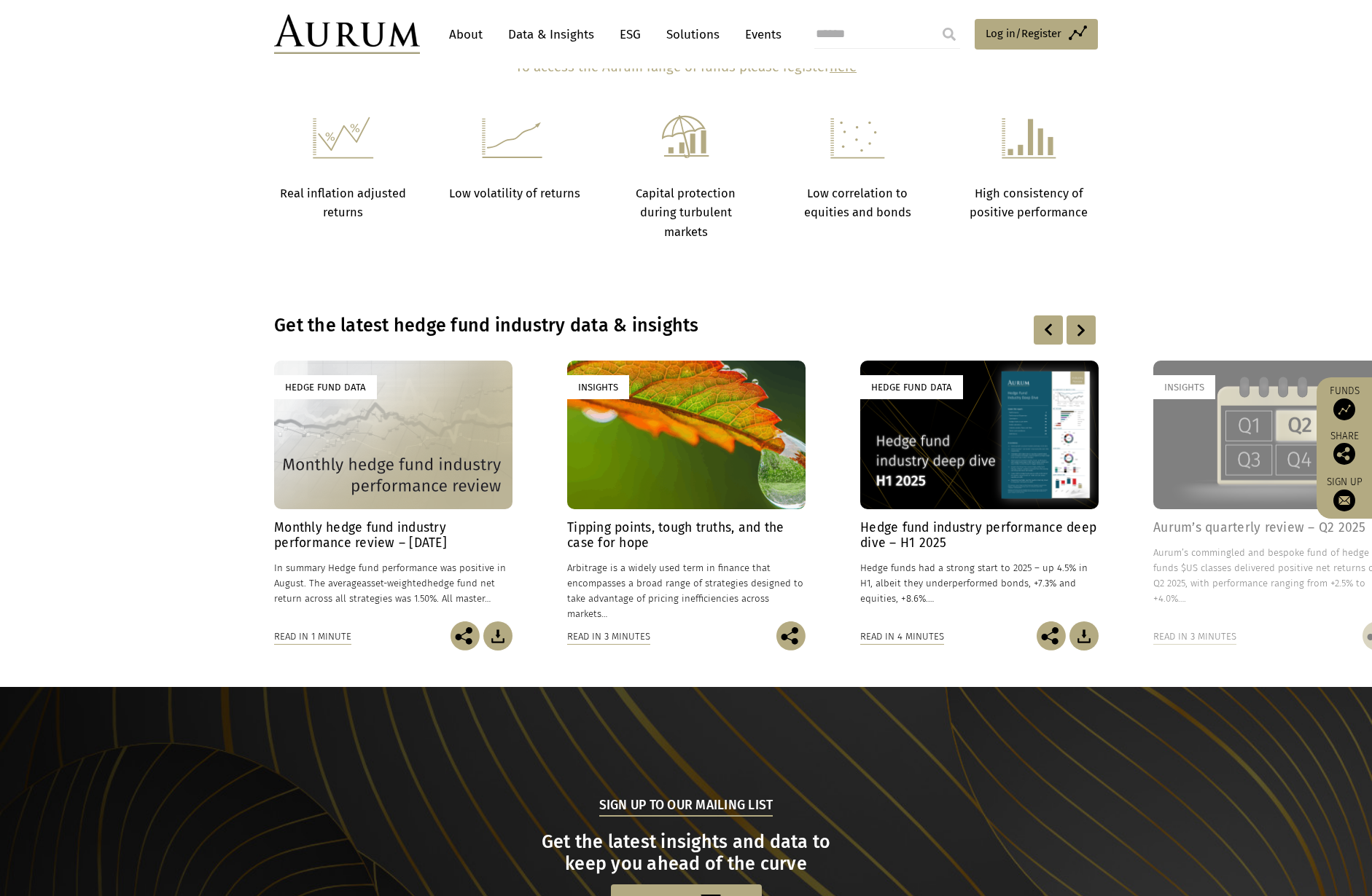
click at [1082, 331] on div at bounding box center [1081, 330] width 29 height 29
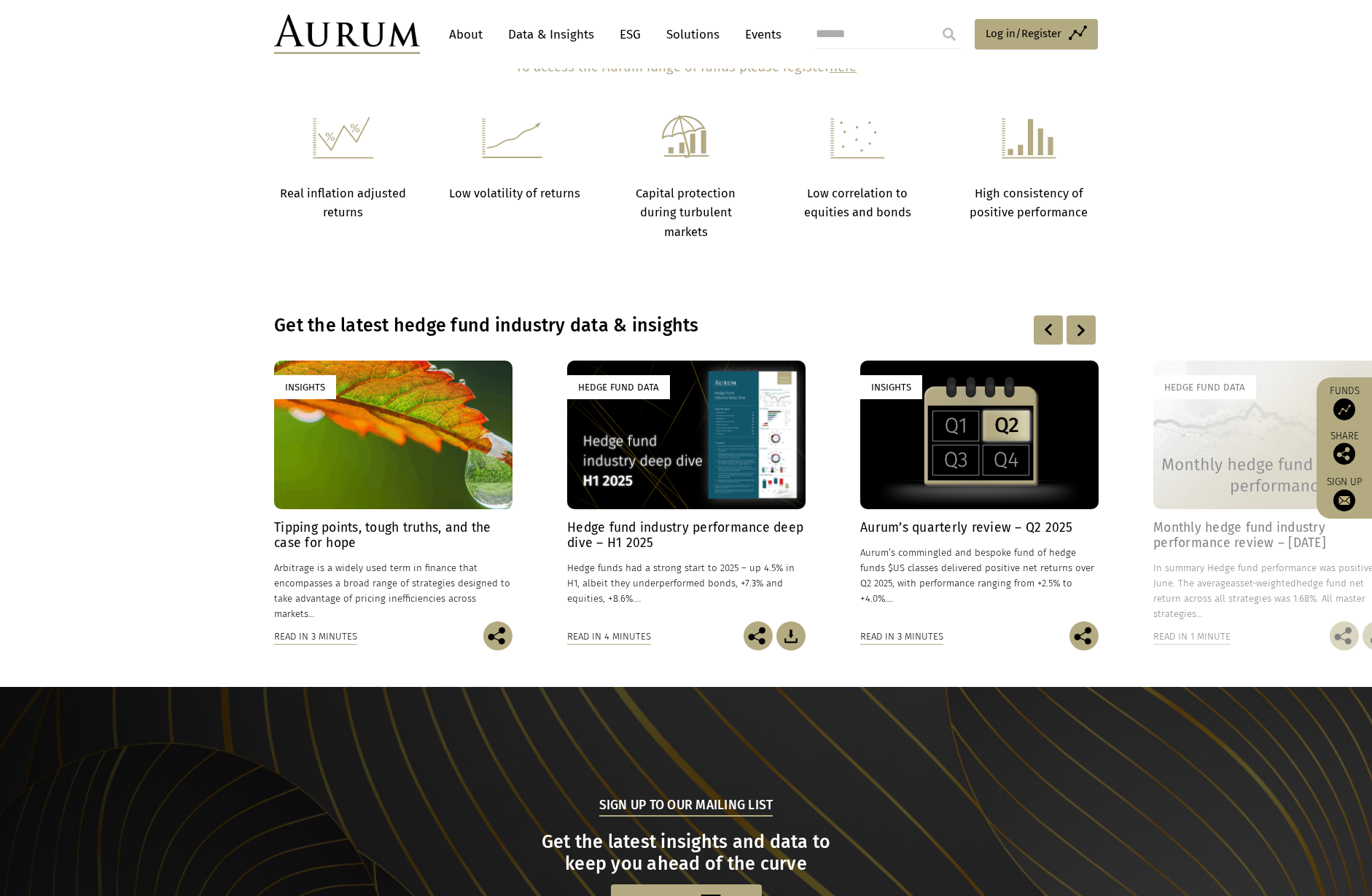
click at [925, 527] on h4 "Aurum’s quarterly review – Q2 2025" at bounding box center [980, 528] width 239 height 15
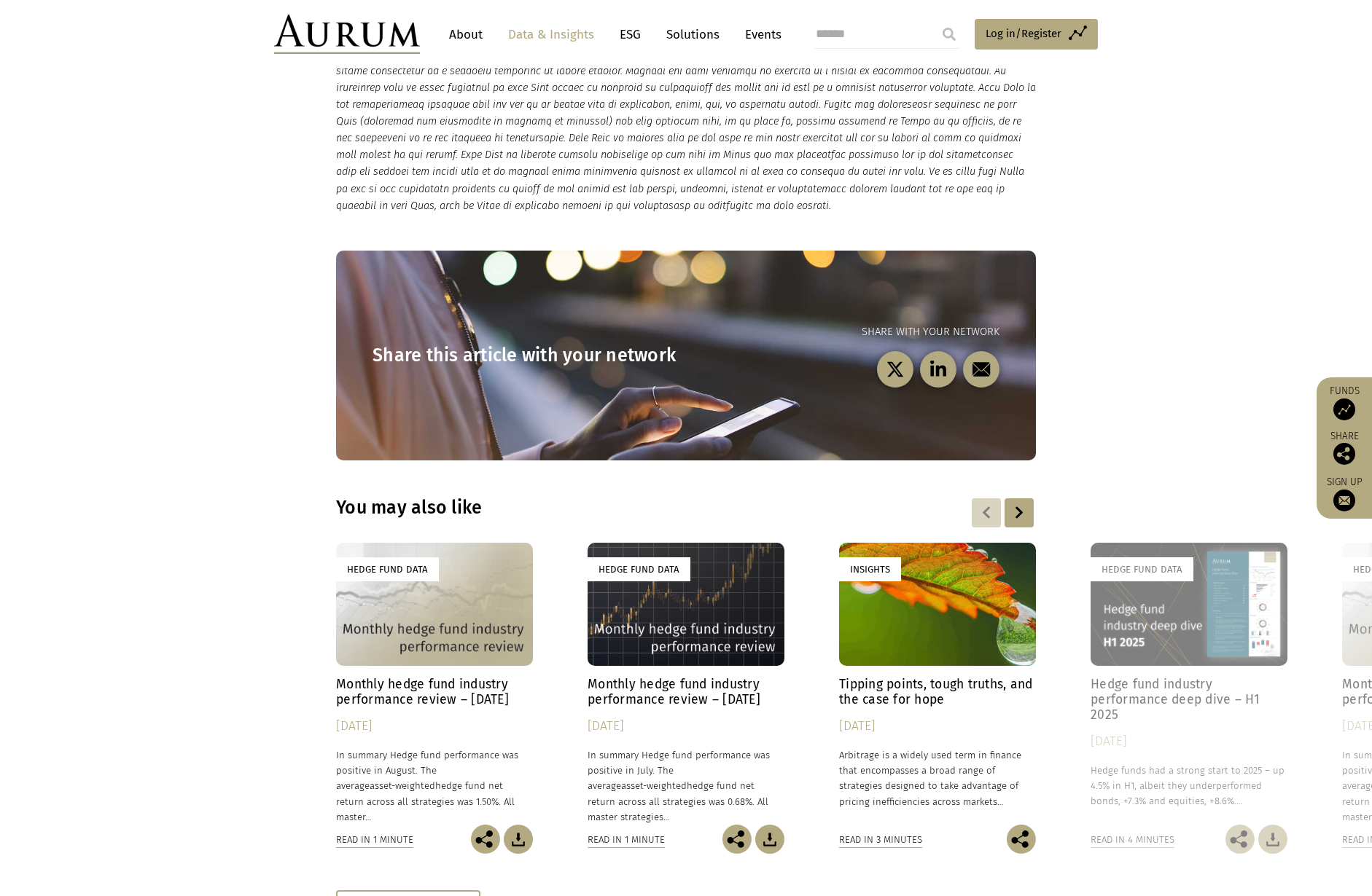
scroll to position [1749, 0]
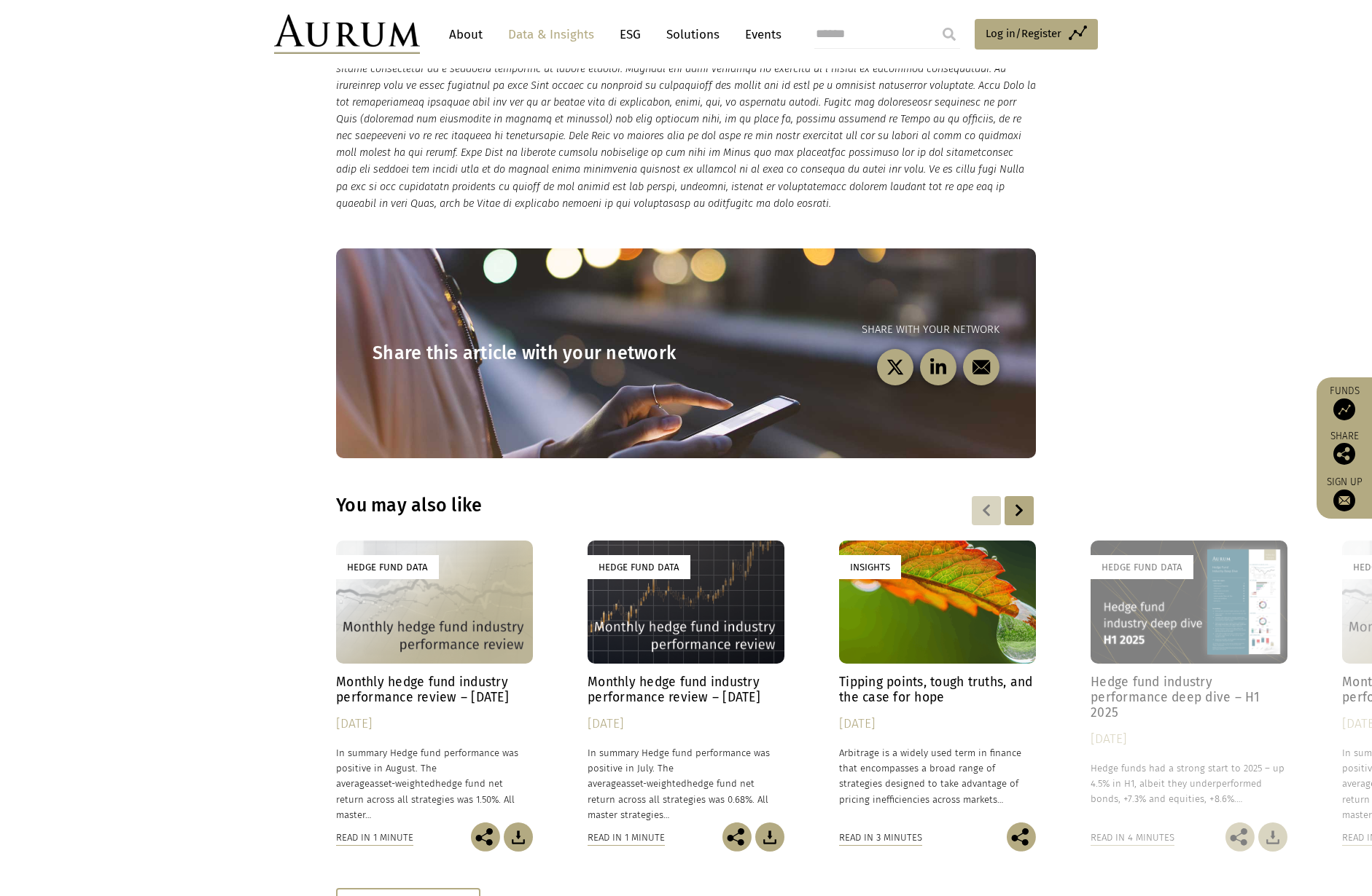
click at [1022, 514] on div at bounding box center [1019, 511] width 29 height 29
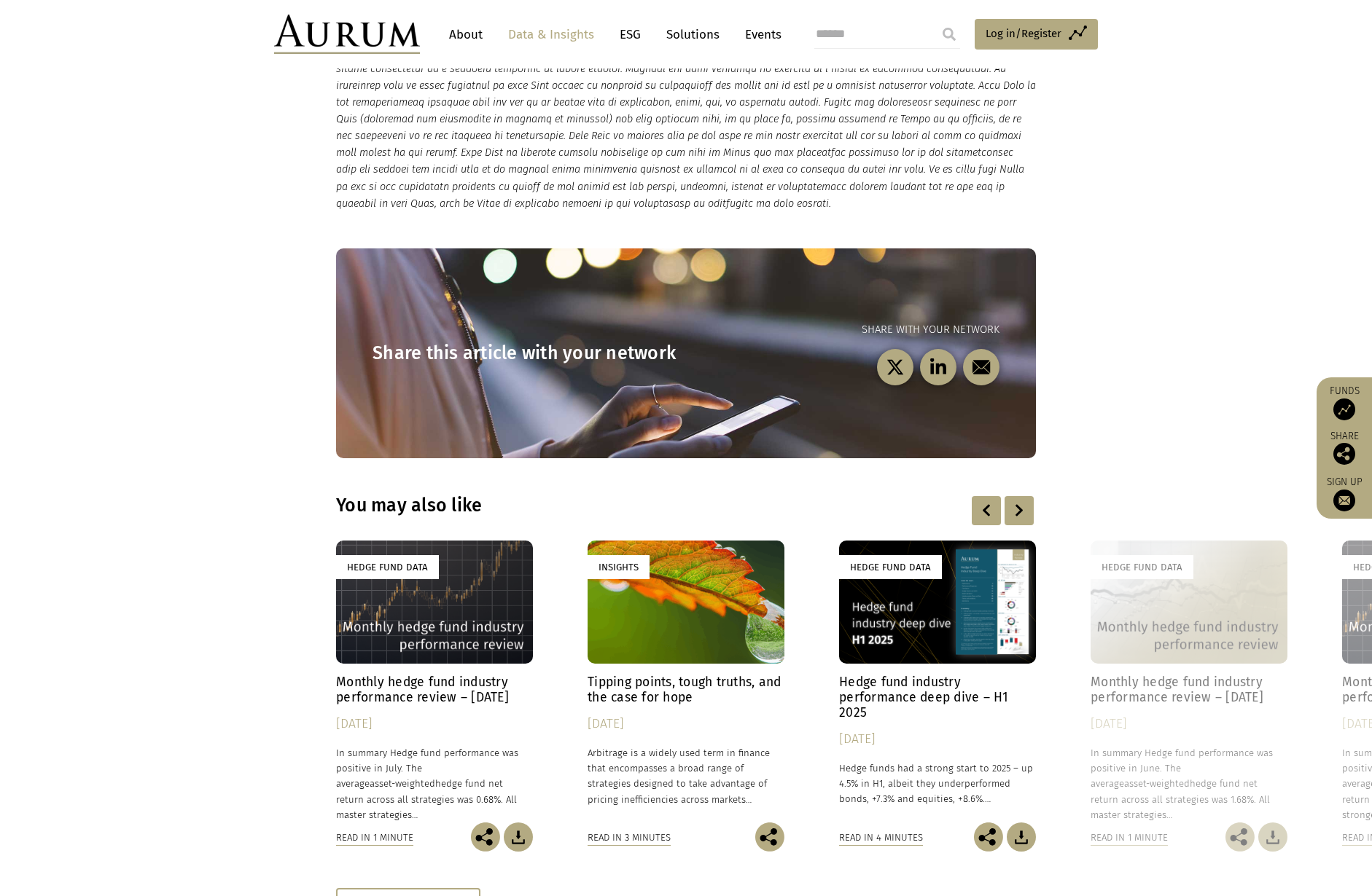
click at [1022, 514] on div at bounding box center [1019, 511] width 29 height 29
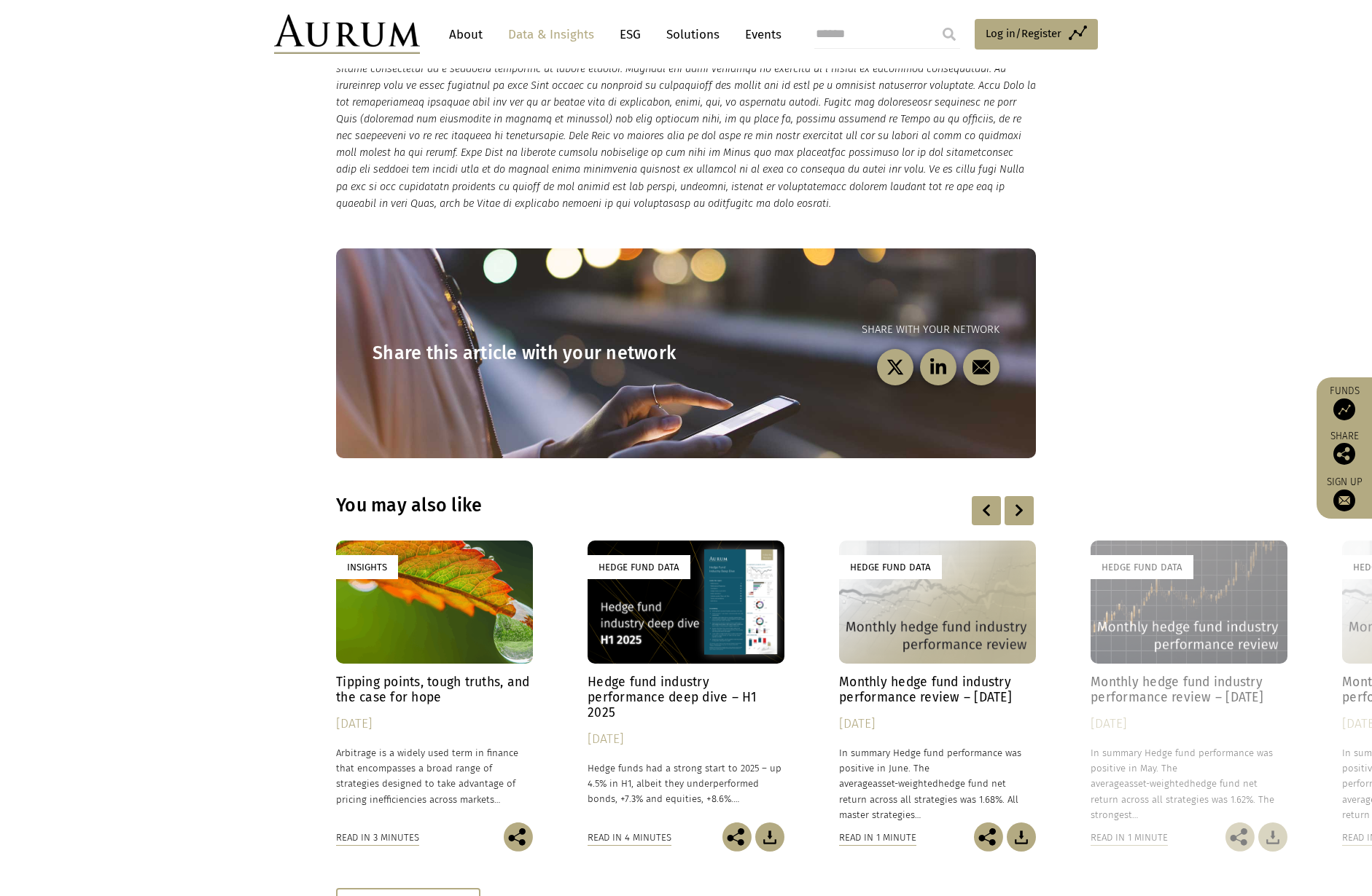
click at [885, 683] on h4 "Monthly hedge fund industry performance review – June 2025" at bounding box center [937, 690] width 197 height 31
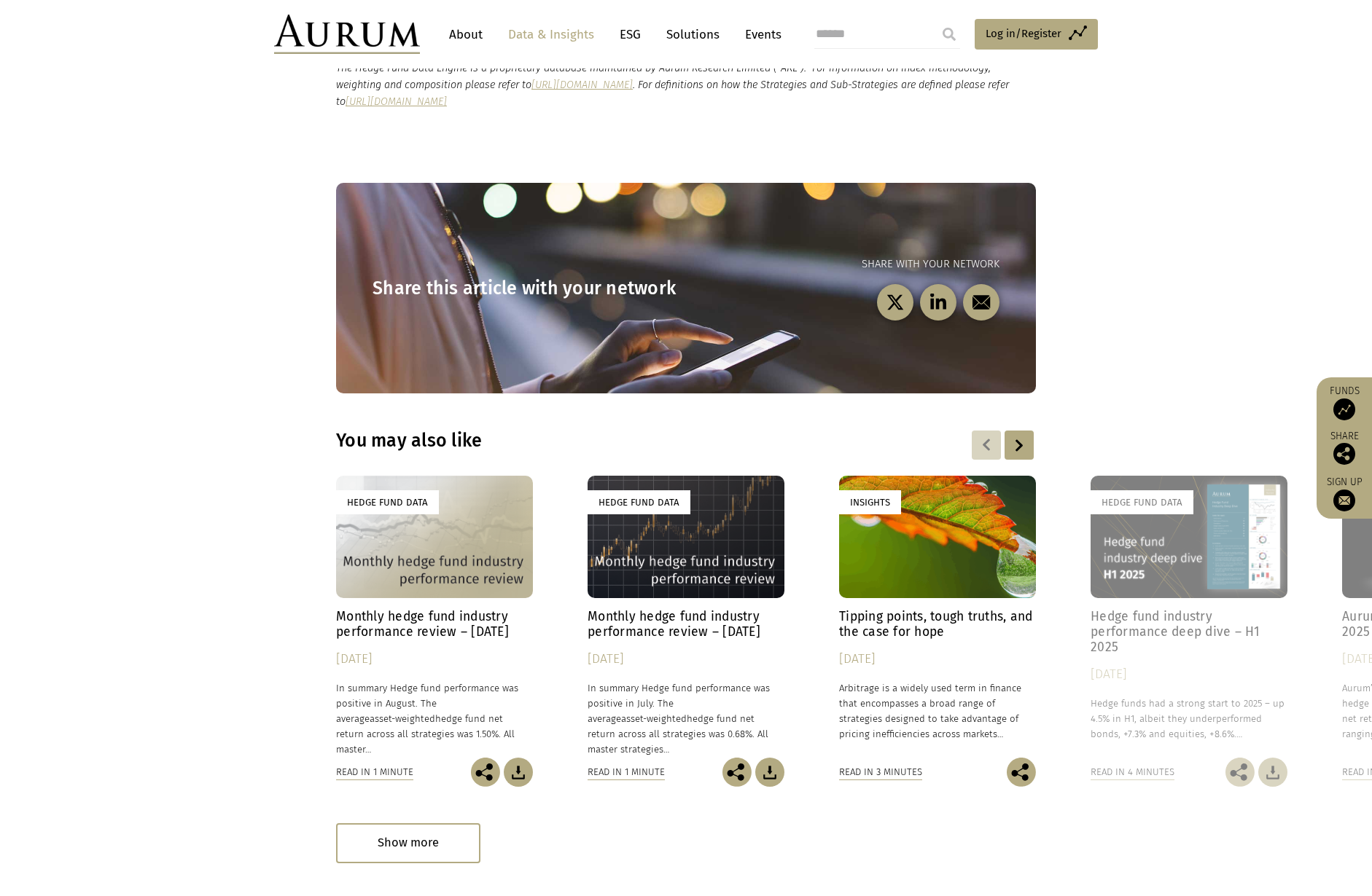
scroll to position [1910, 0]
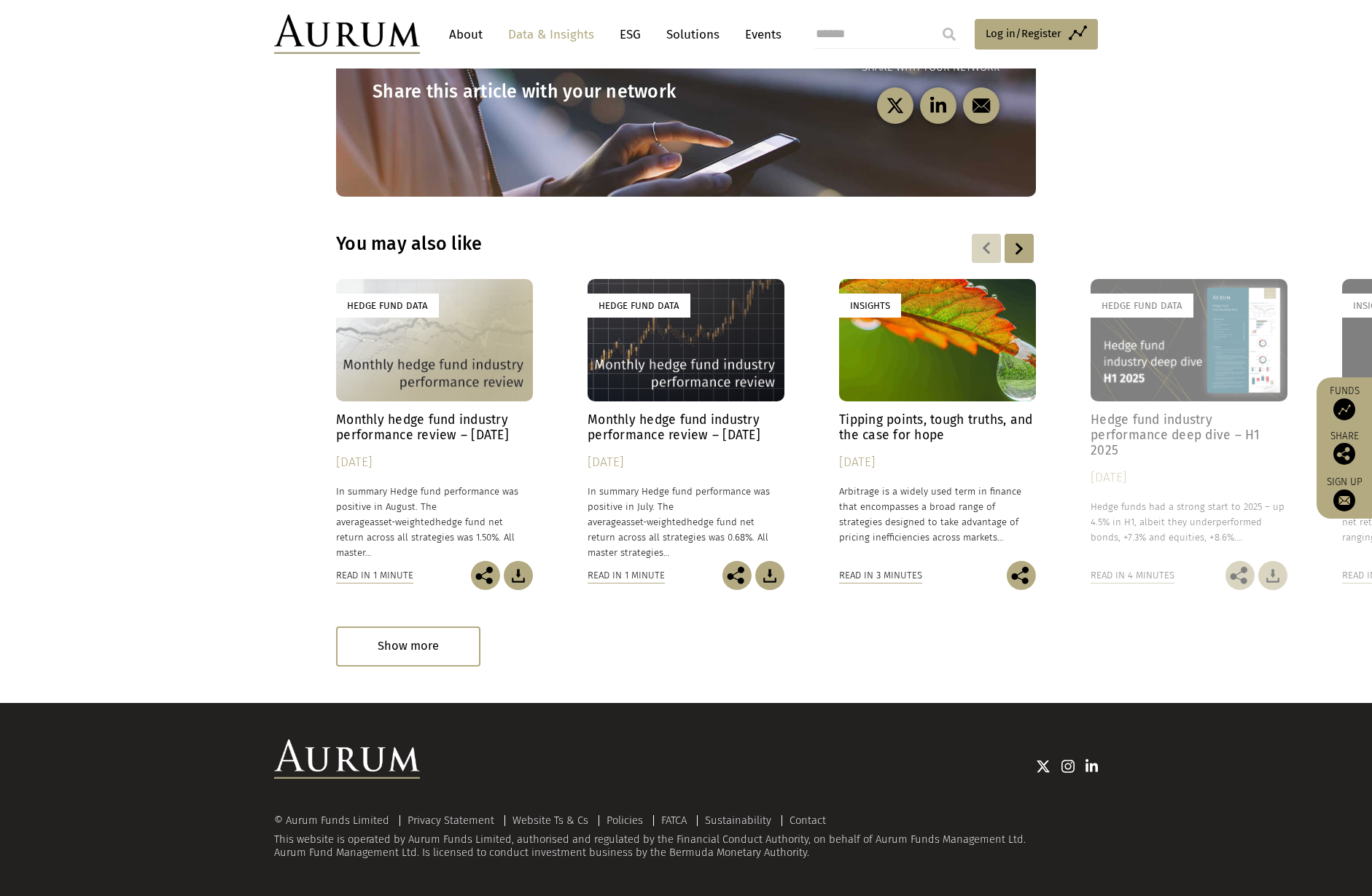
click at [1009, 247] on div at bounding box center [1019, 248] width 29 height 29
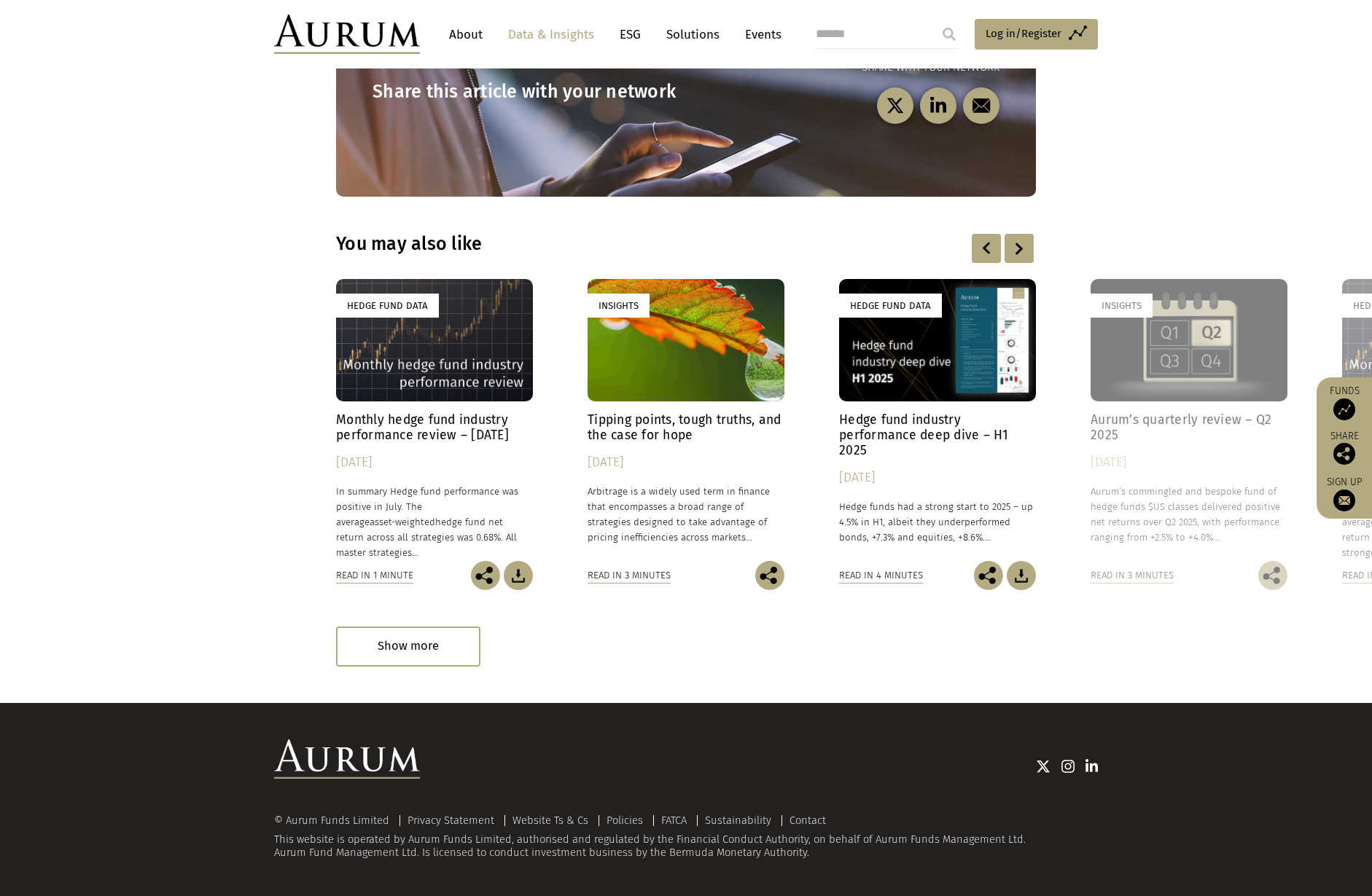
click at [1009, 247] on div at bounding box center [1019, 248] width 29 height 29
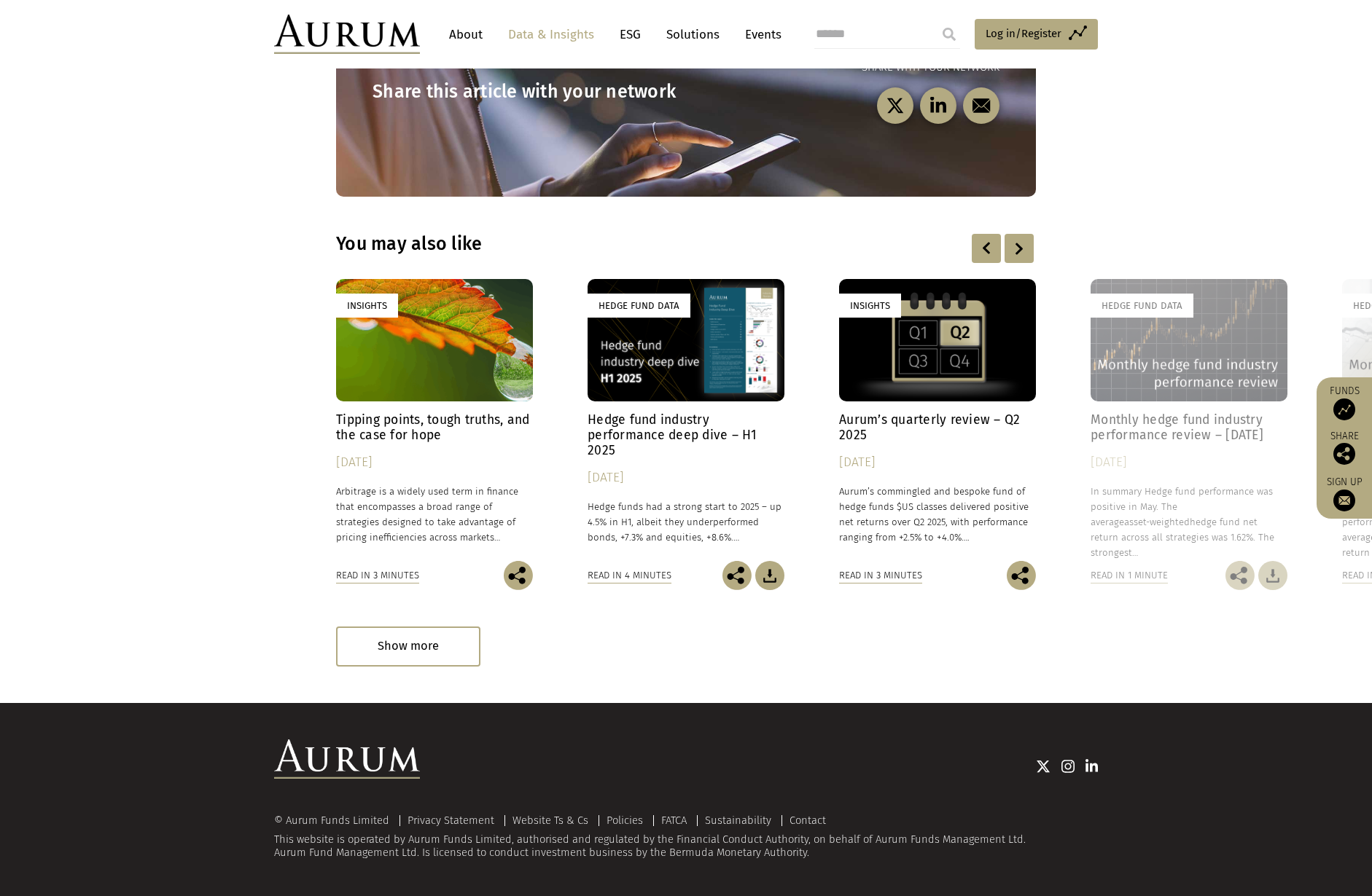
click at [1009, 247] on div at bounding box center [1019, 248] width 29 height 29
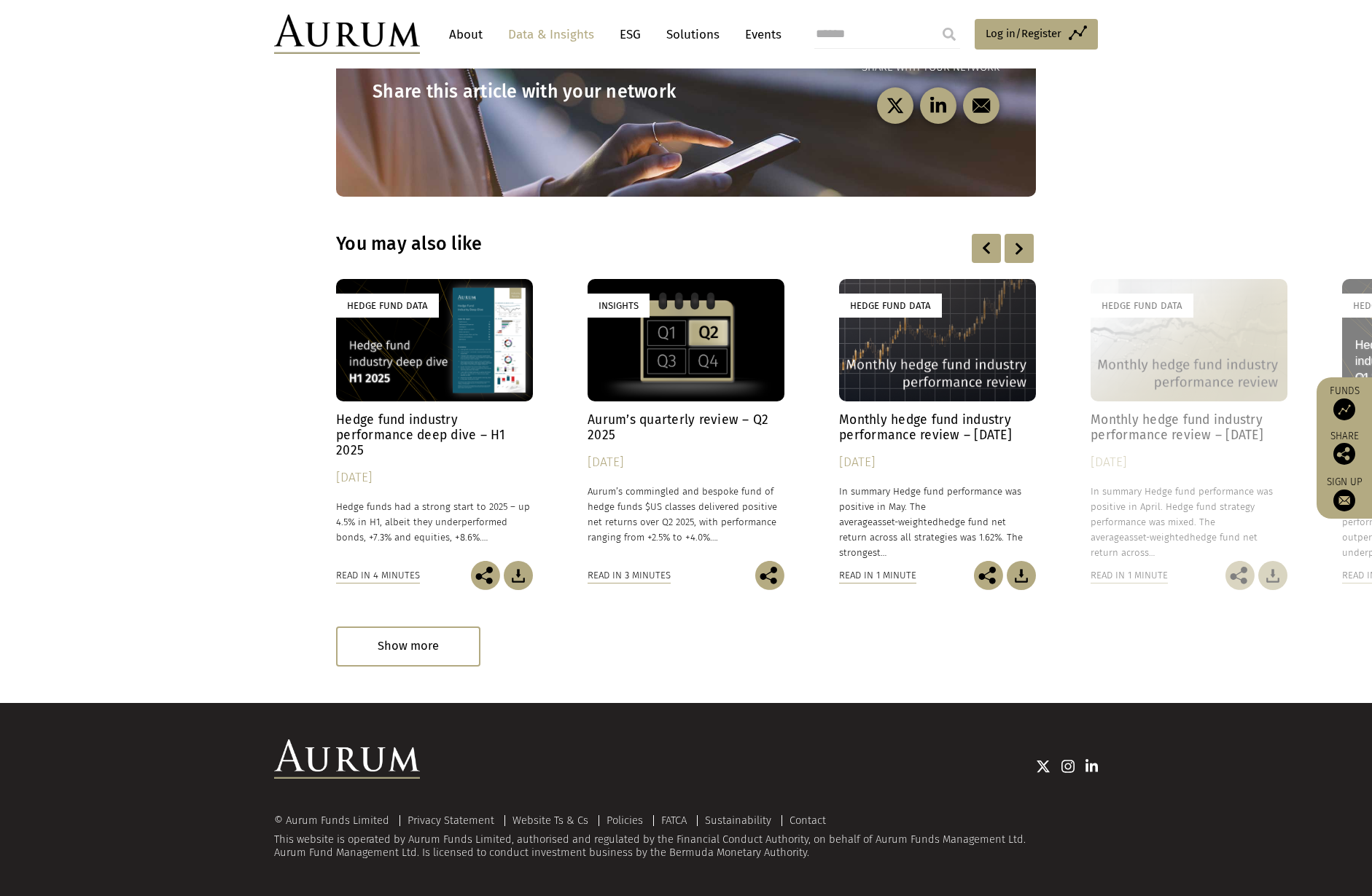
click at [1009, 247] on div at bounding box center [1019, 248] width 29 height 29
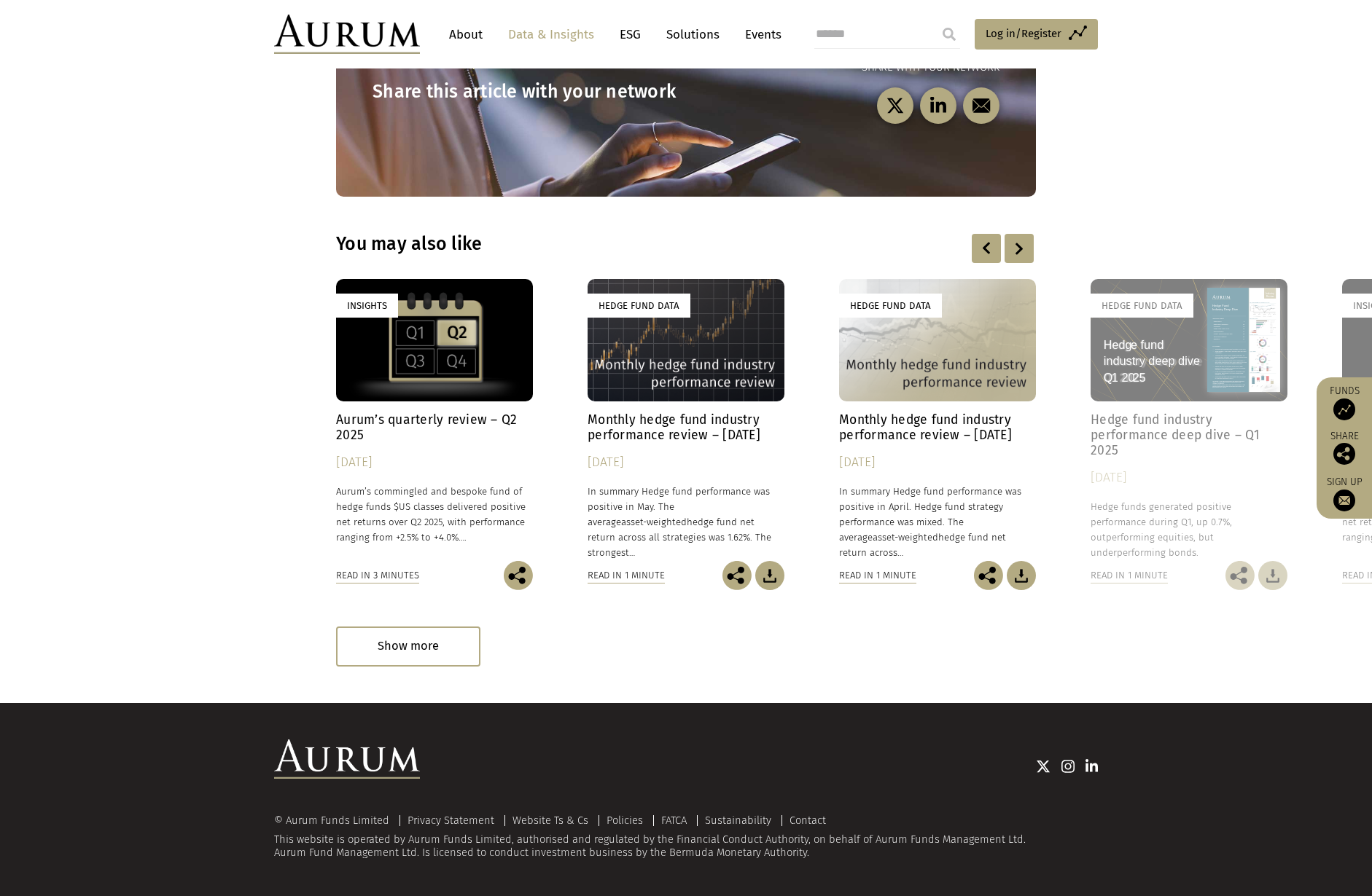
click at [1009, 247] on div at bounding box center [1019, 248] width 29 height 29
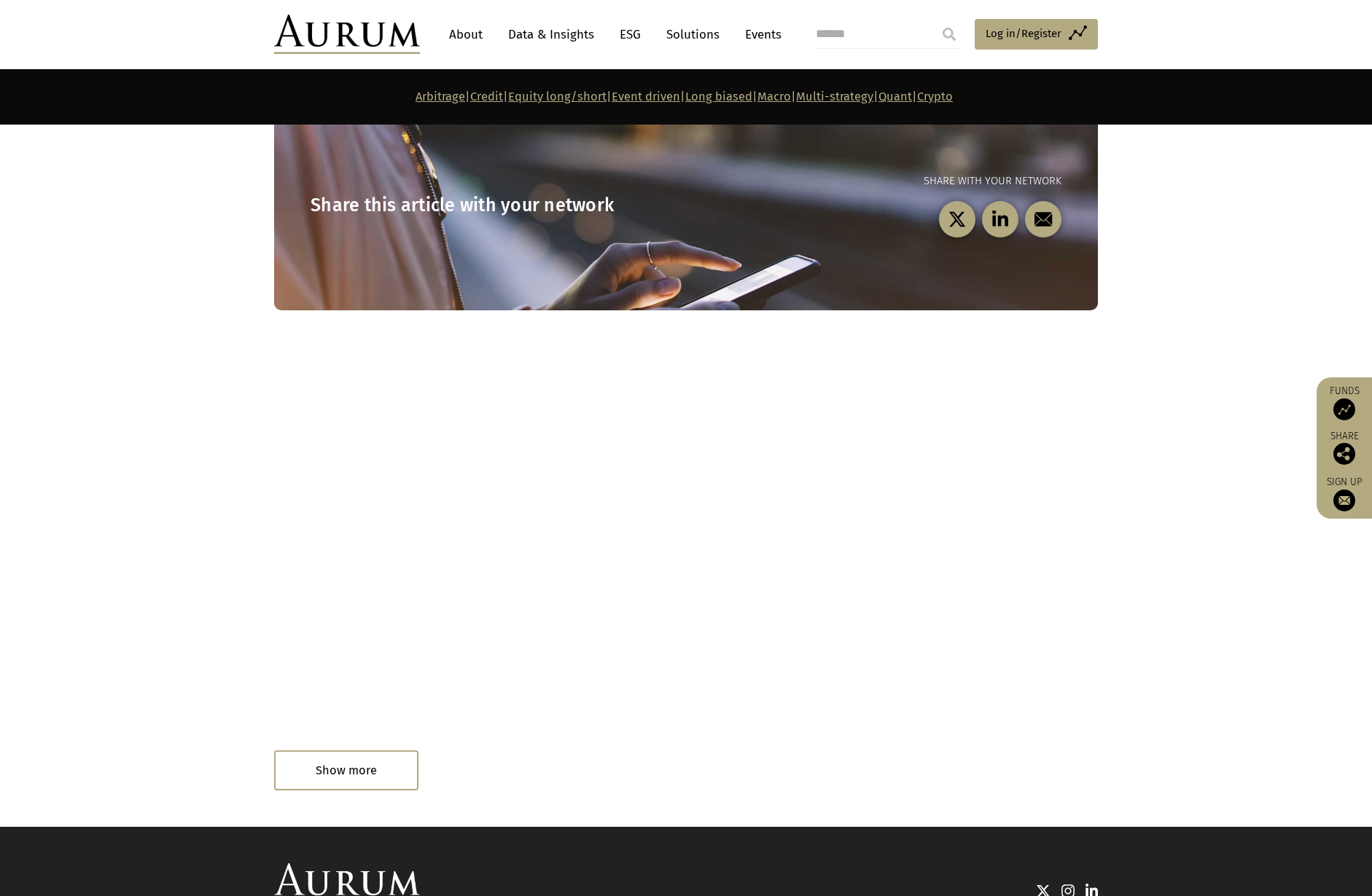
scroll to position [7946, 0]
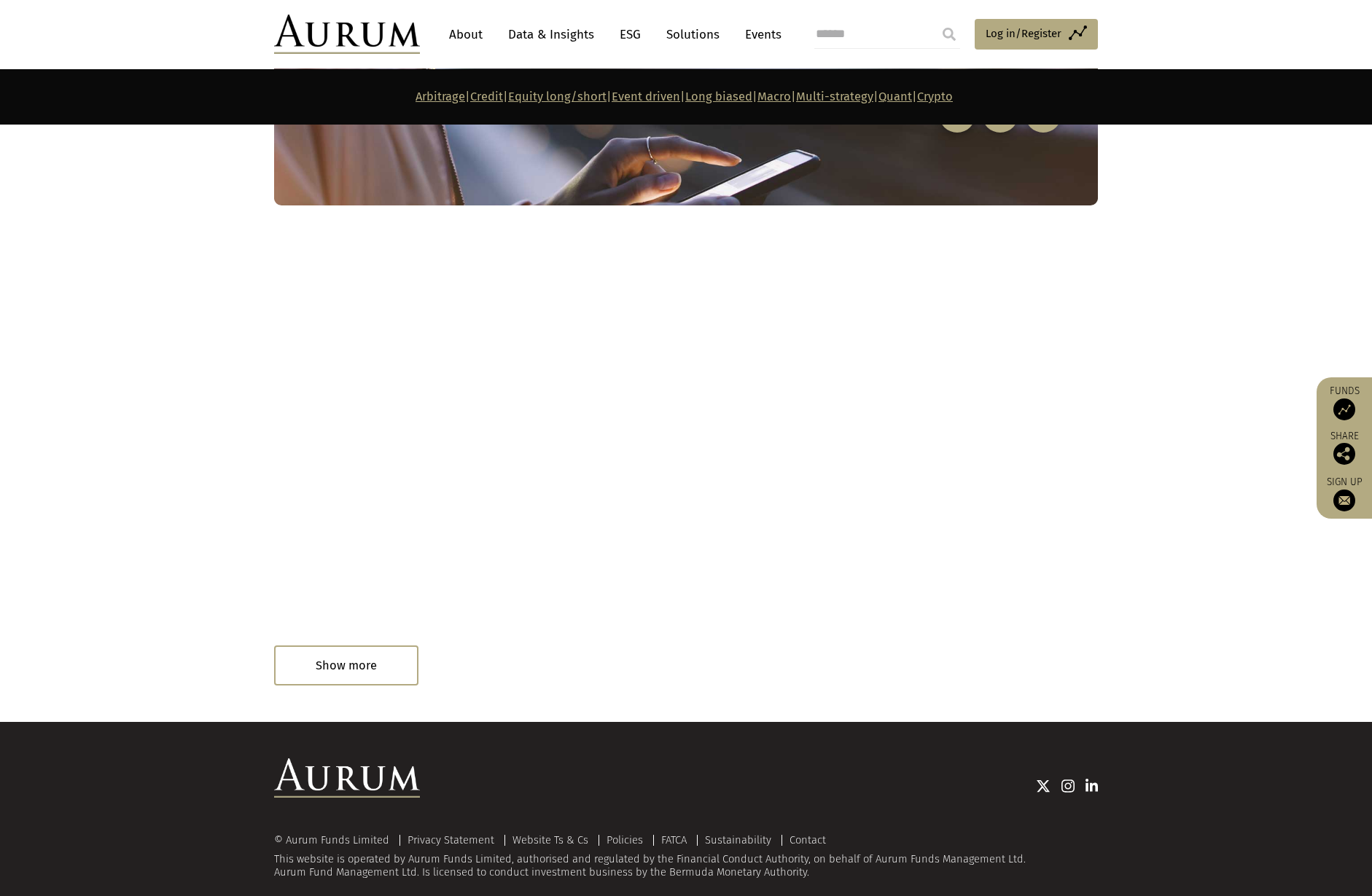
click at [574, 33] on link "Data & Insights" at bounding box center [551, 34] width 101 height 27
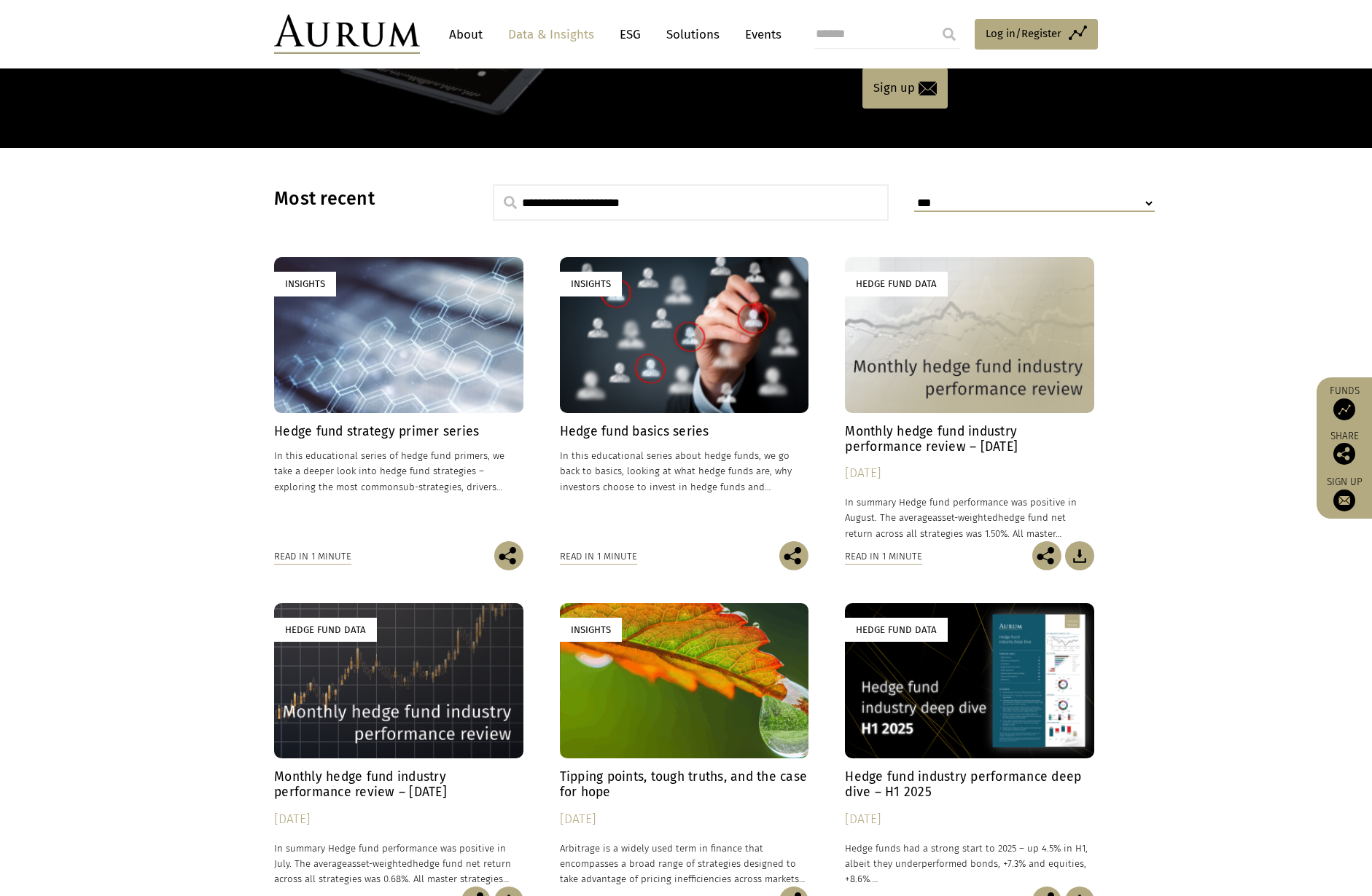
scroll to position [269, 0]
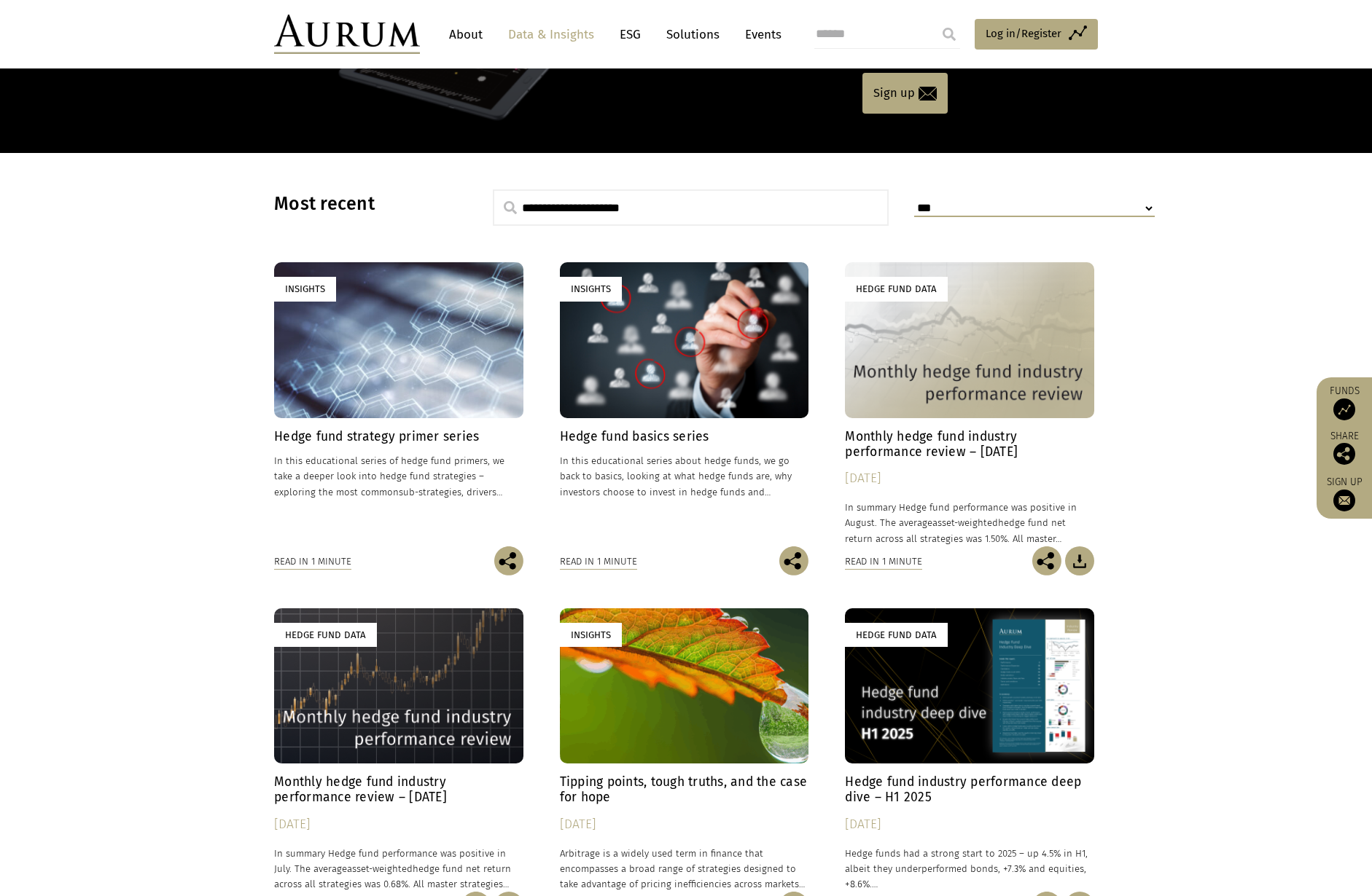
click at [936, 216] on select "**********" at bounding box center [1034, 209] width 240 height 17
select select "**********"
click at [914, 200] on select "**********" at bounding box center [1034, 209] width 240 height 17
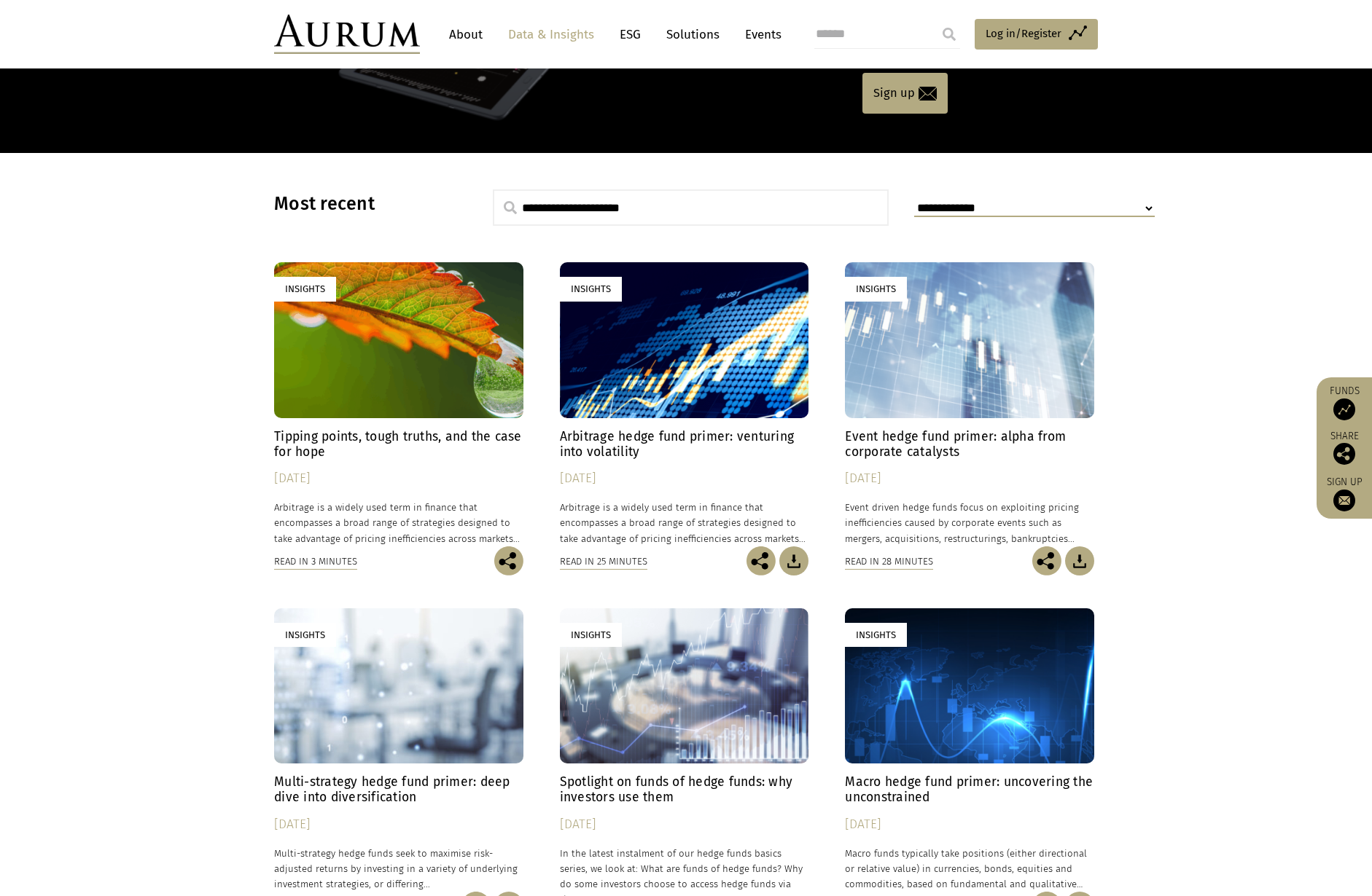
click at [1041, 205] on select "**********" at bounding box center [1034, 209] width 240 height 17
select select
click at [914, 200] on select "**********" at bounding box center [1034, 209] width 240 height 17
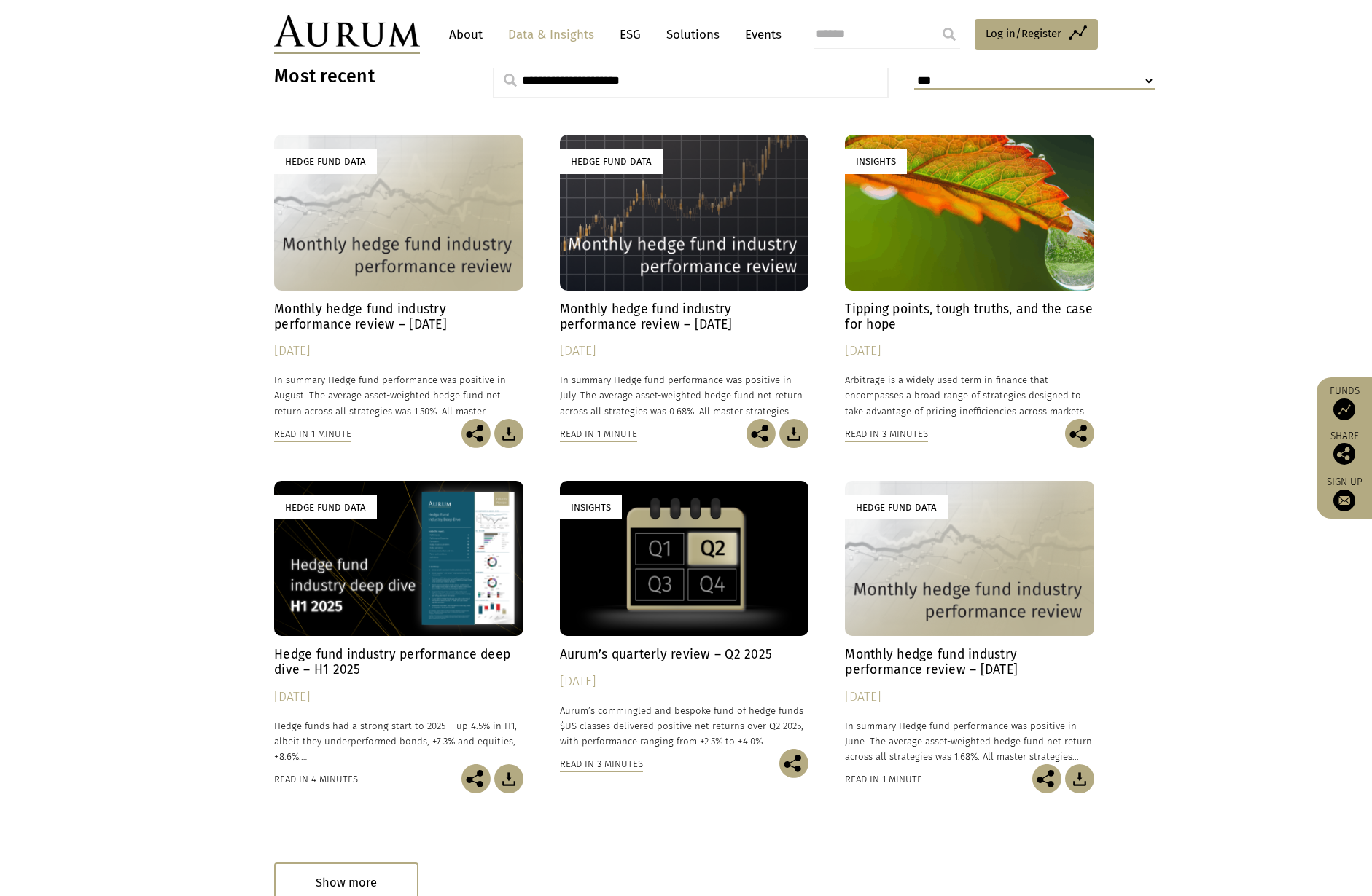
scroll to position [634, 0]
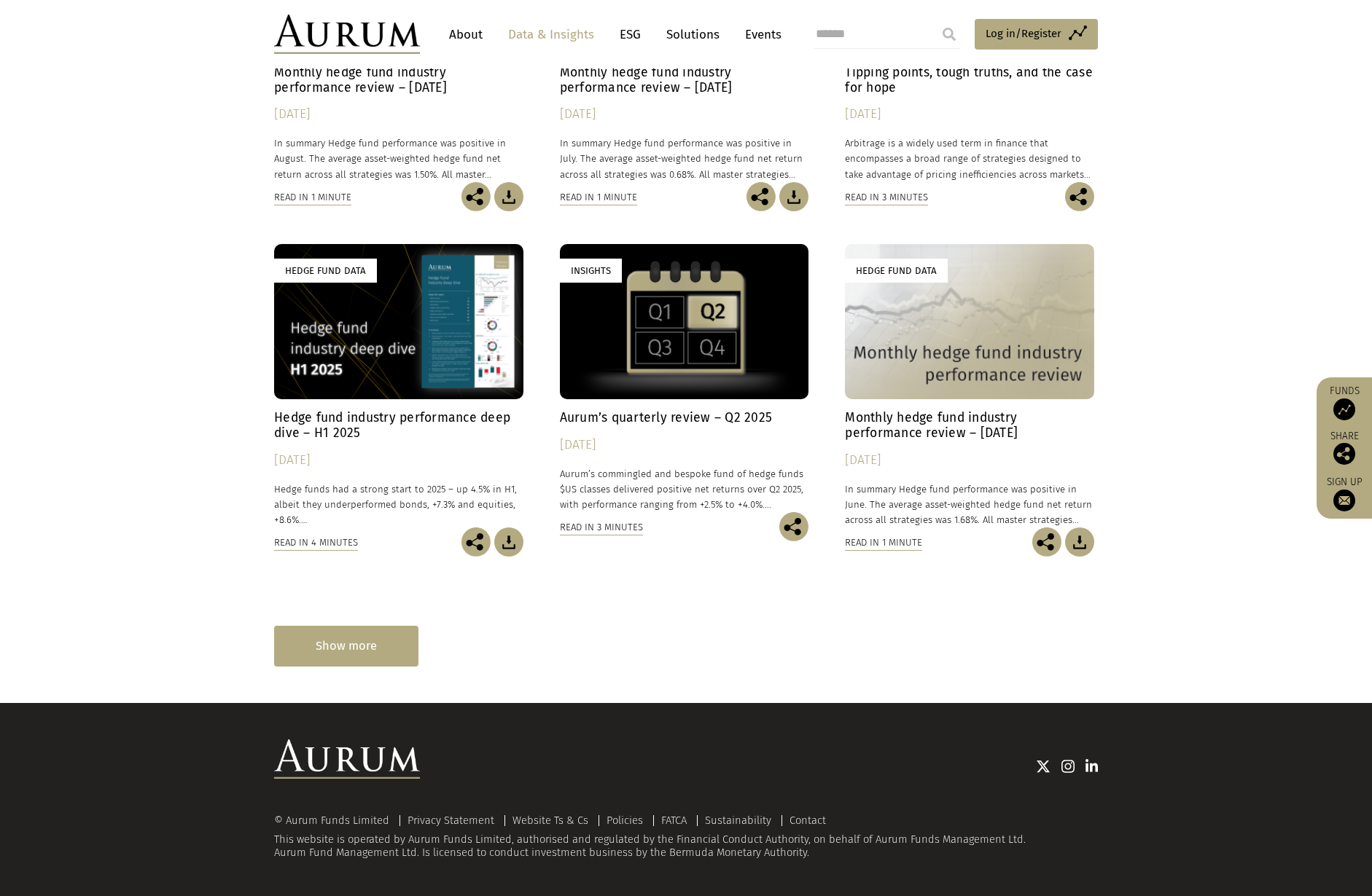
click at [341, 641] on div "Show more" at bounding box center [346, 646] width 144 height 40
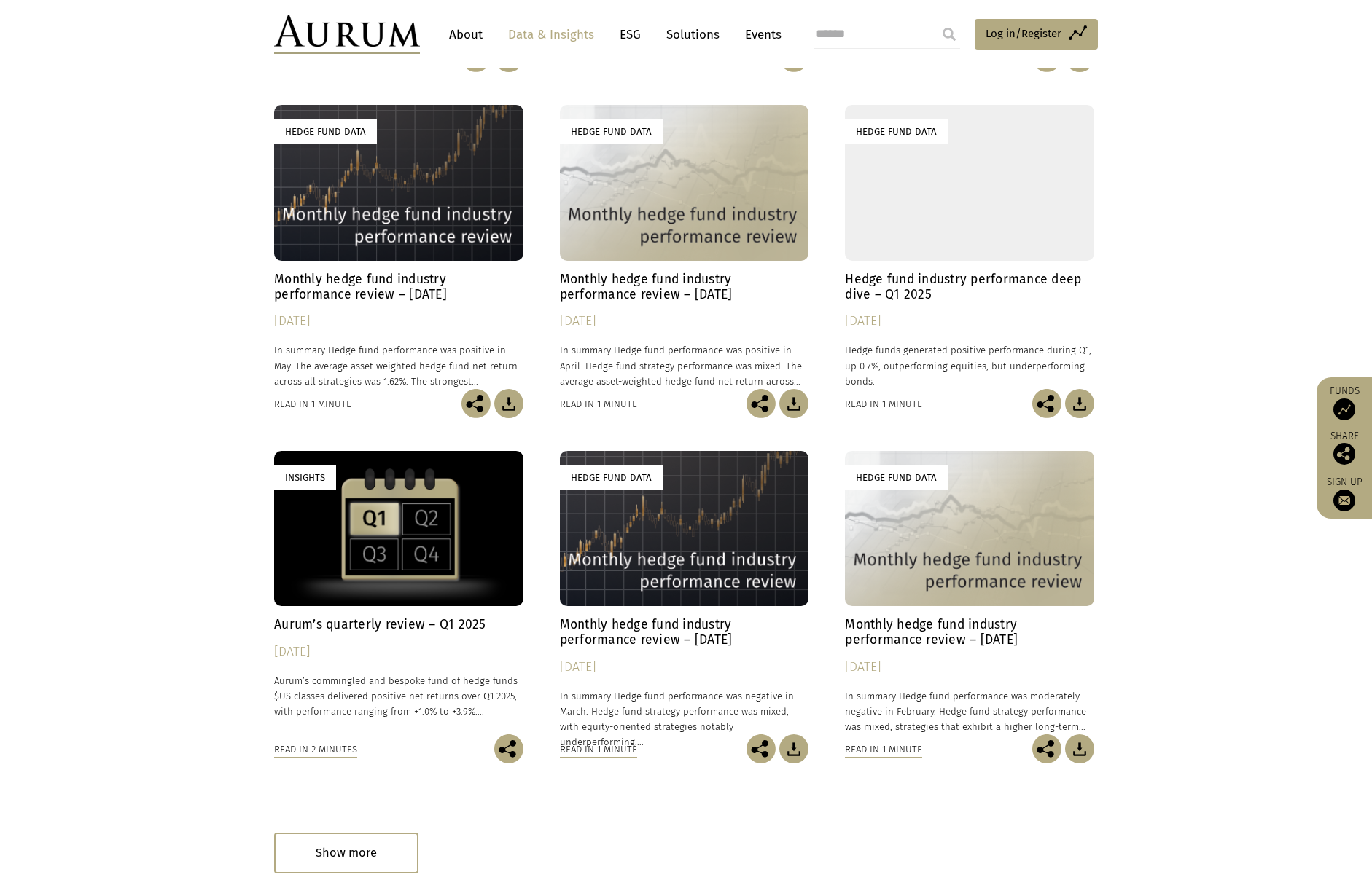
scroll to position [1326, 0]
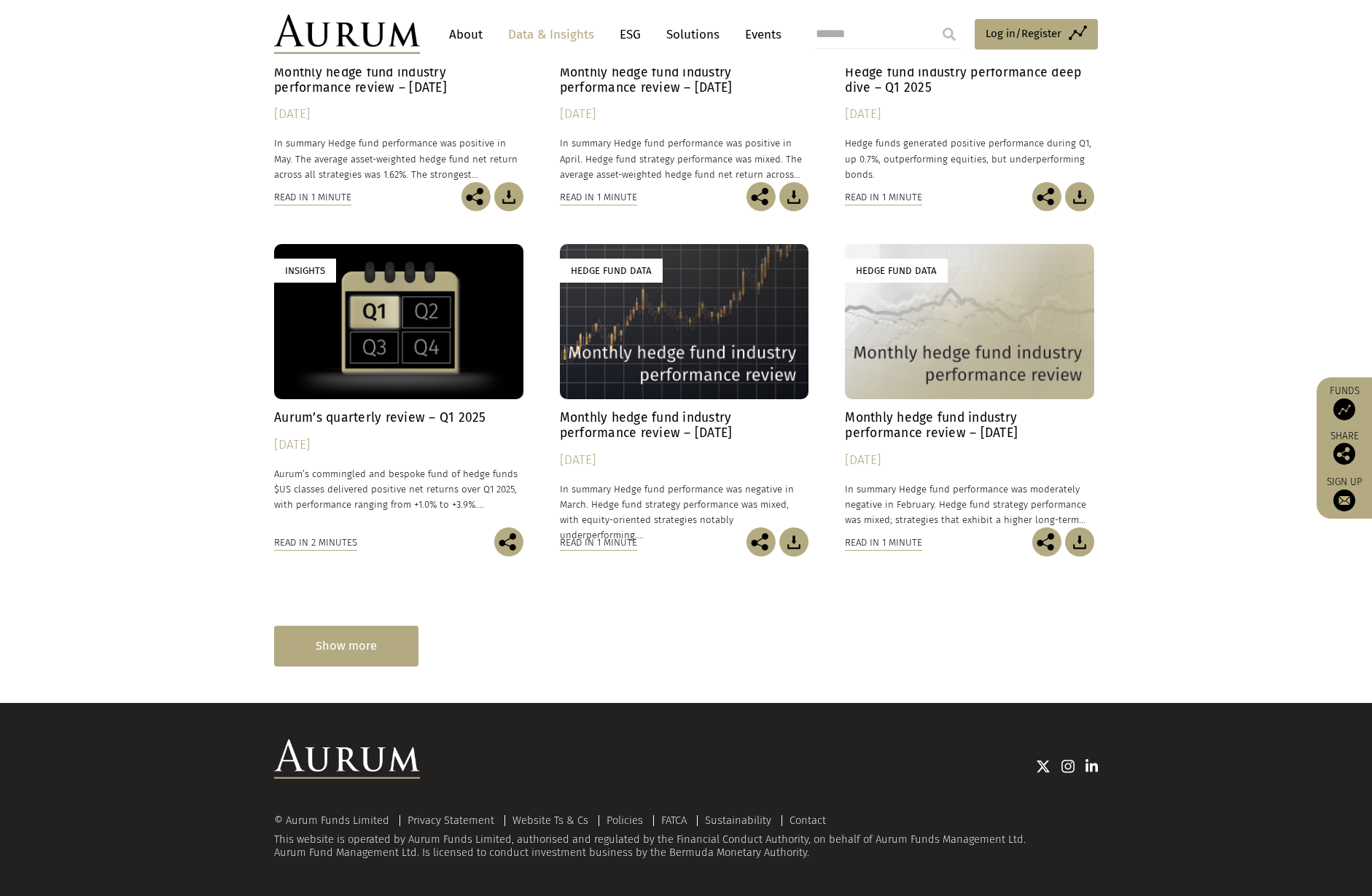
click at [363, 648] on div "Show more" at bounding box center [346, 646] width 144 height 40
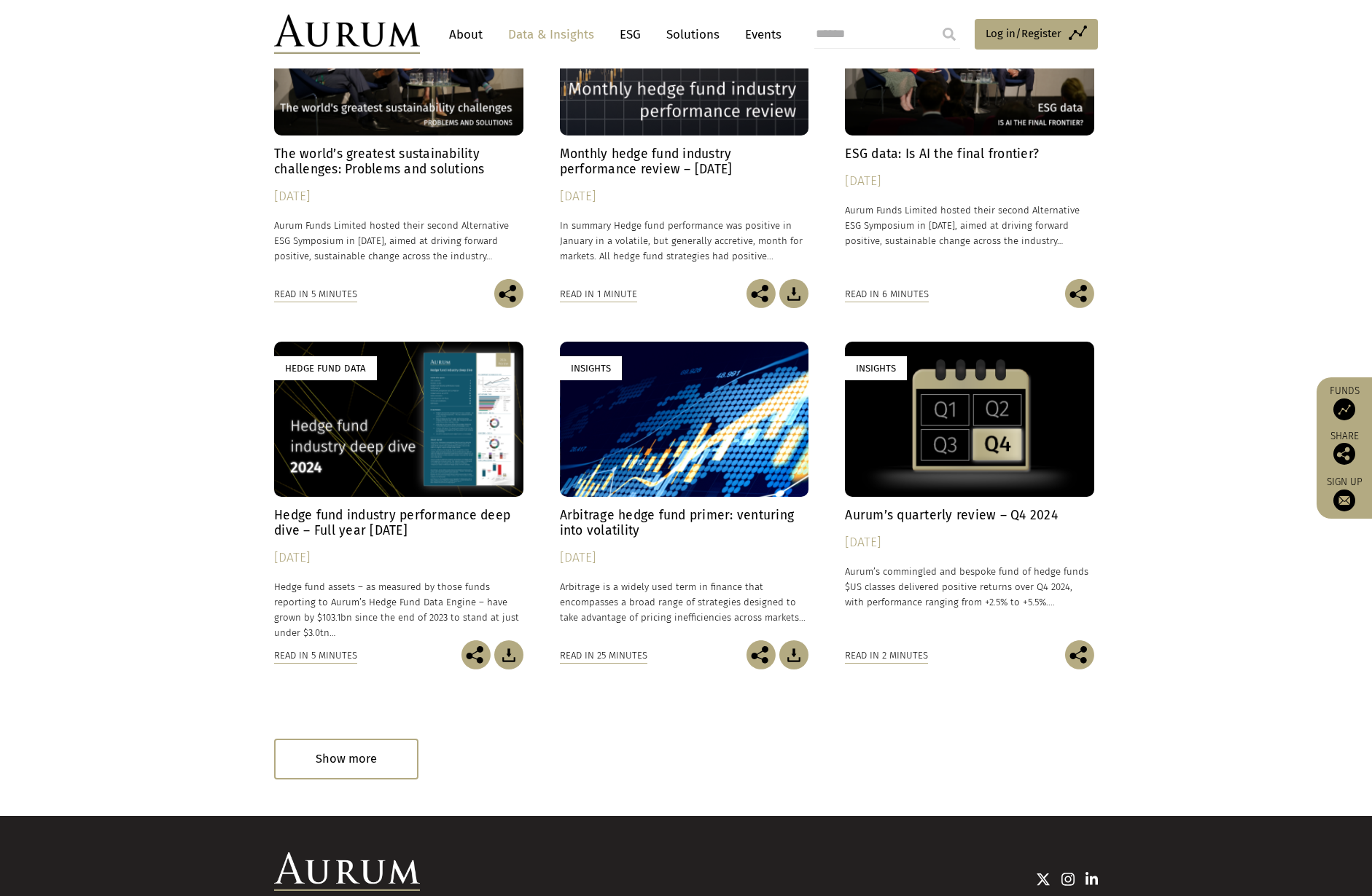
scroll to position [2013, 0]
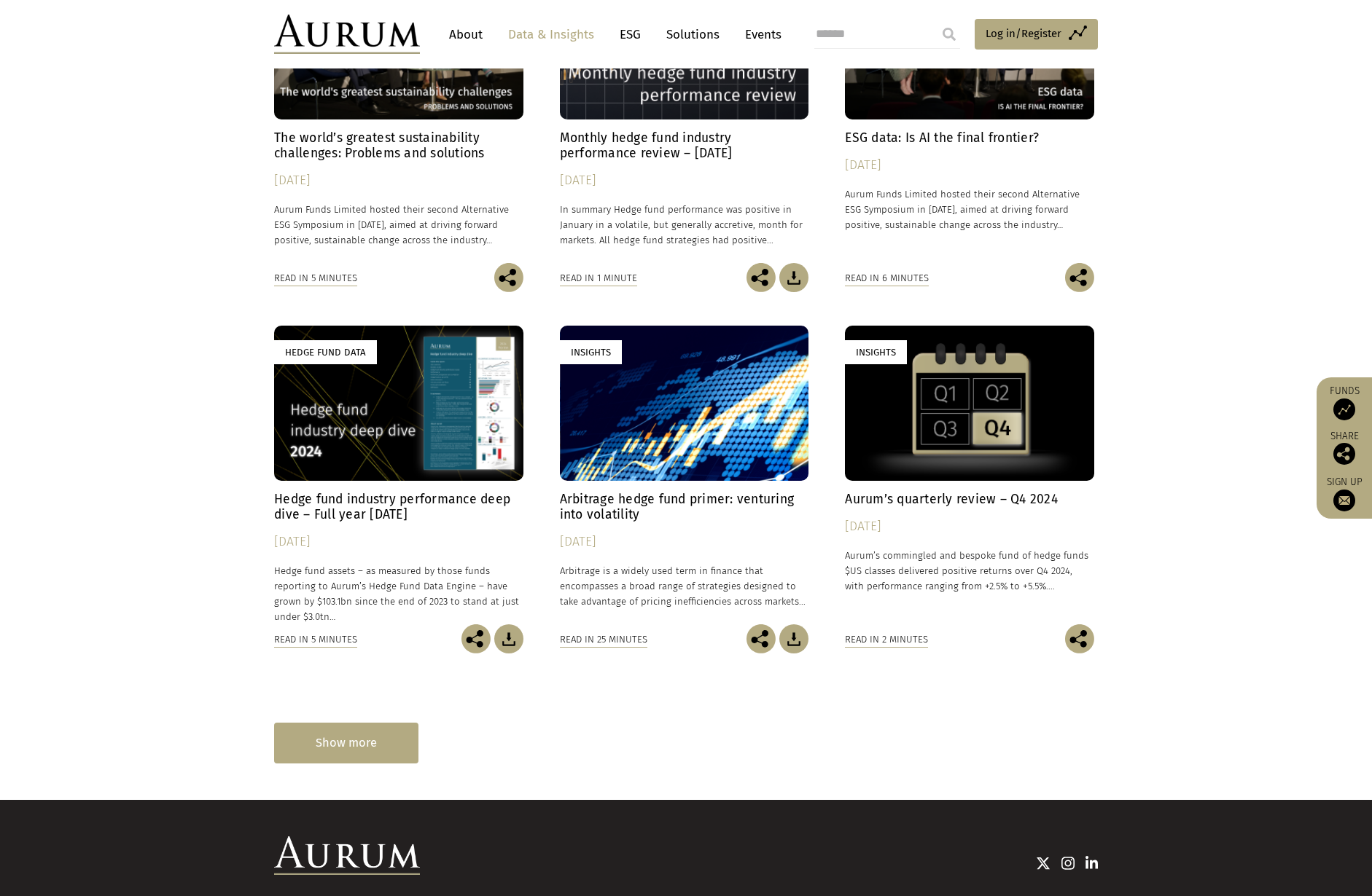
click at [356, 752] on div "Show more" at bounding box center [346, 743] width 144 height 40
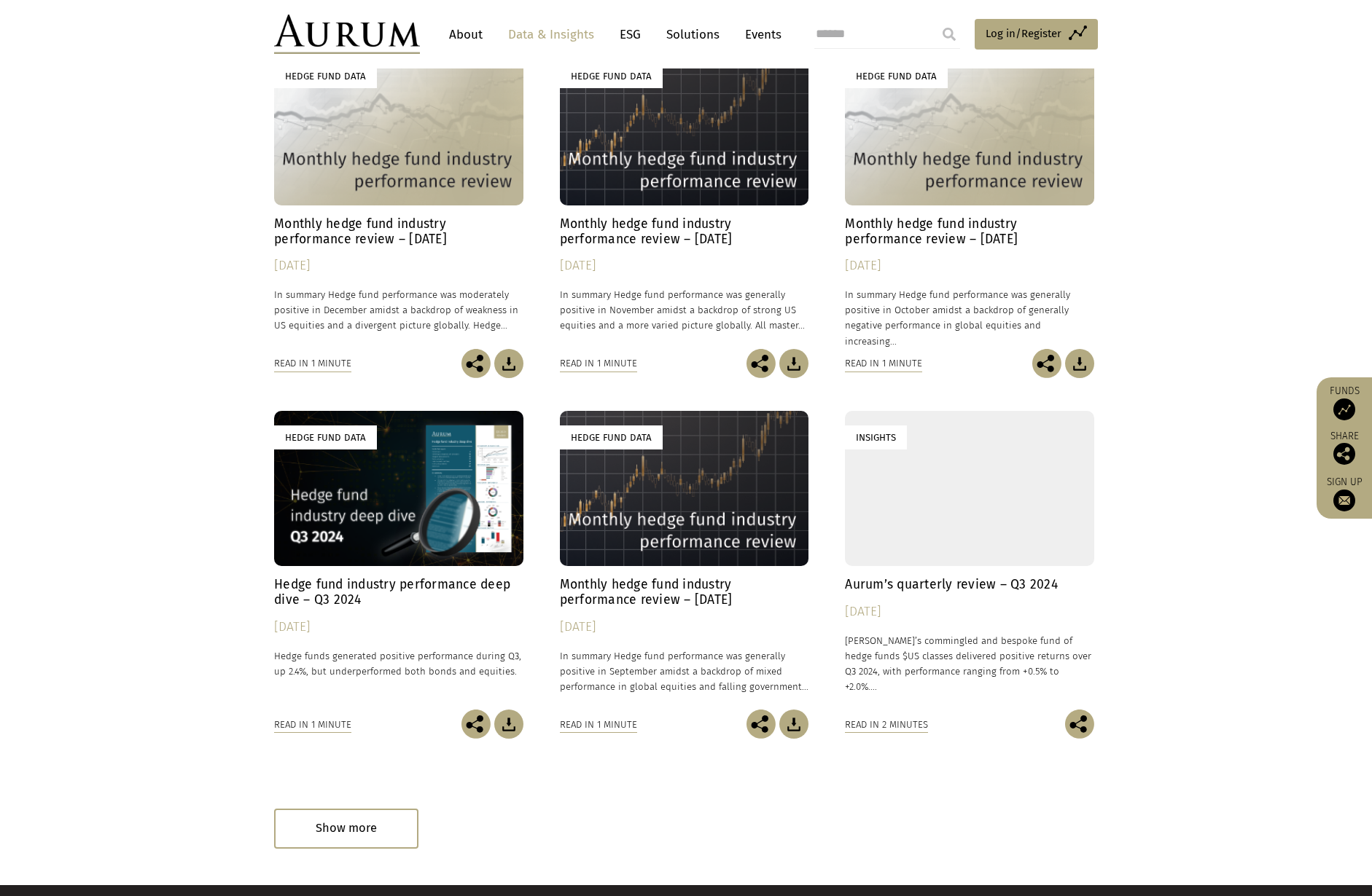
scroll to position [2669, 0]
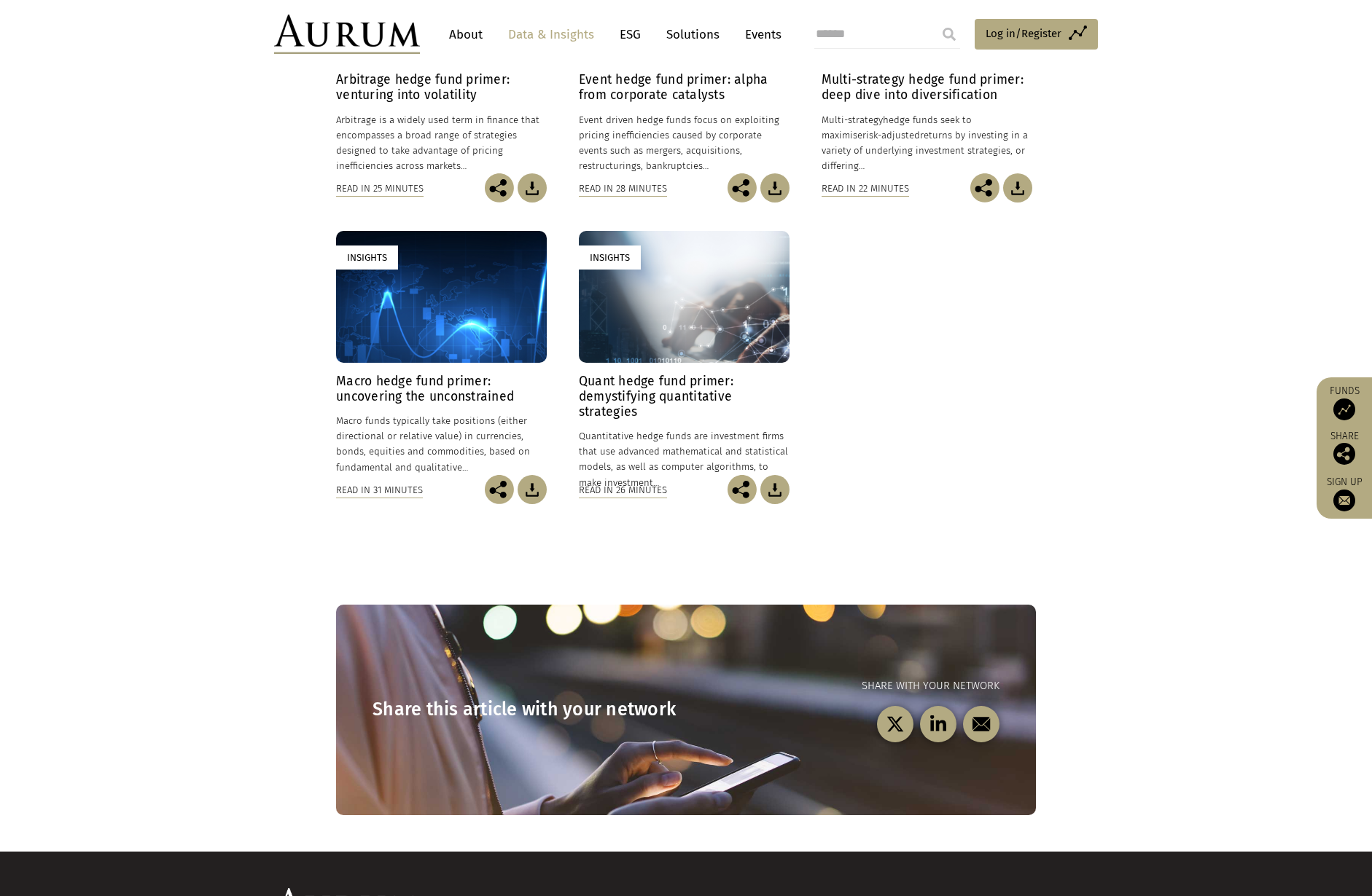
scroll to position [471, 0]
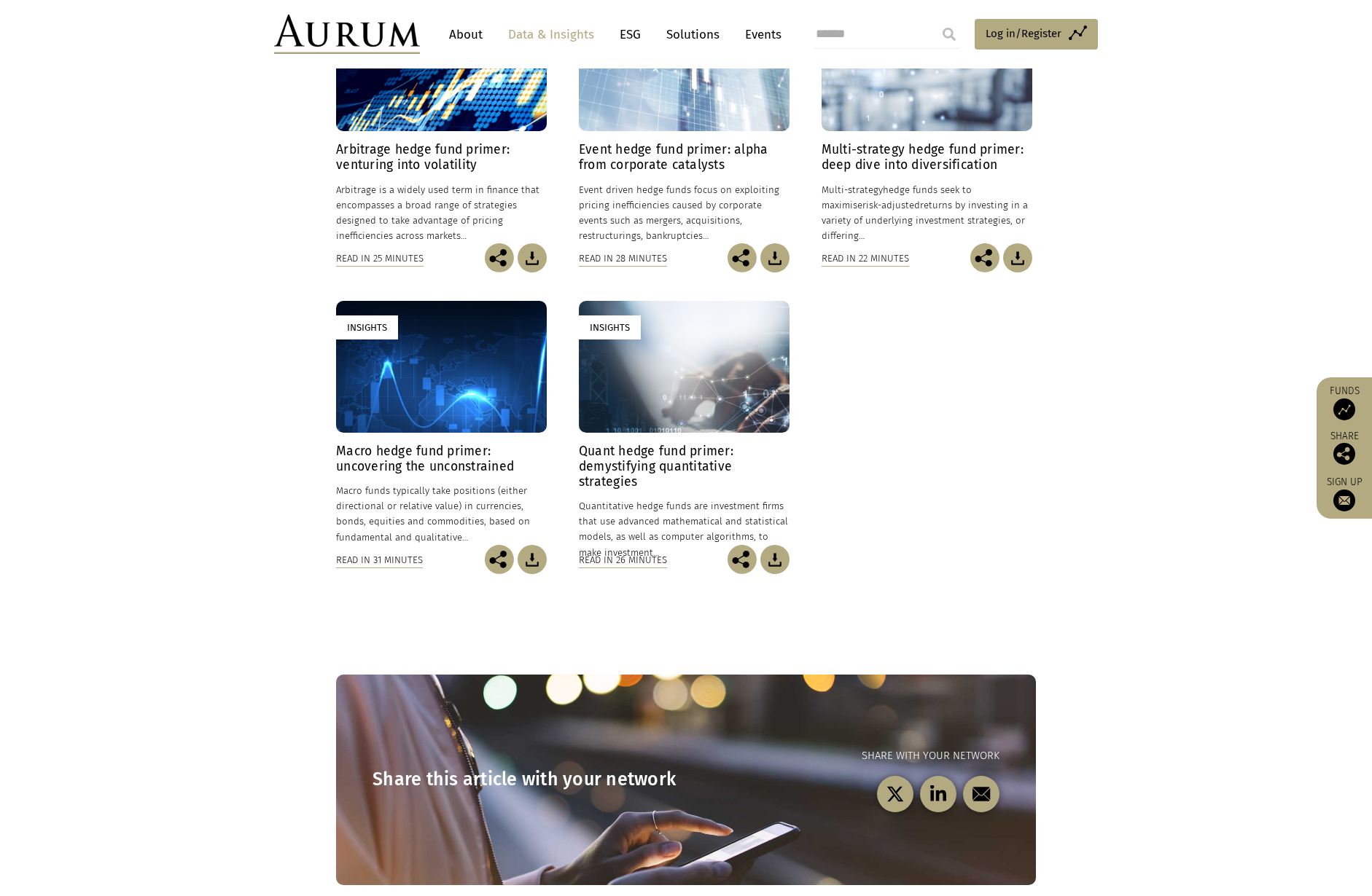
click at [653, 476] on h4 "Quant hedge fund primer: demystifying quantitative strategies" at bounding box center [684, 466] width 210 height 46
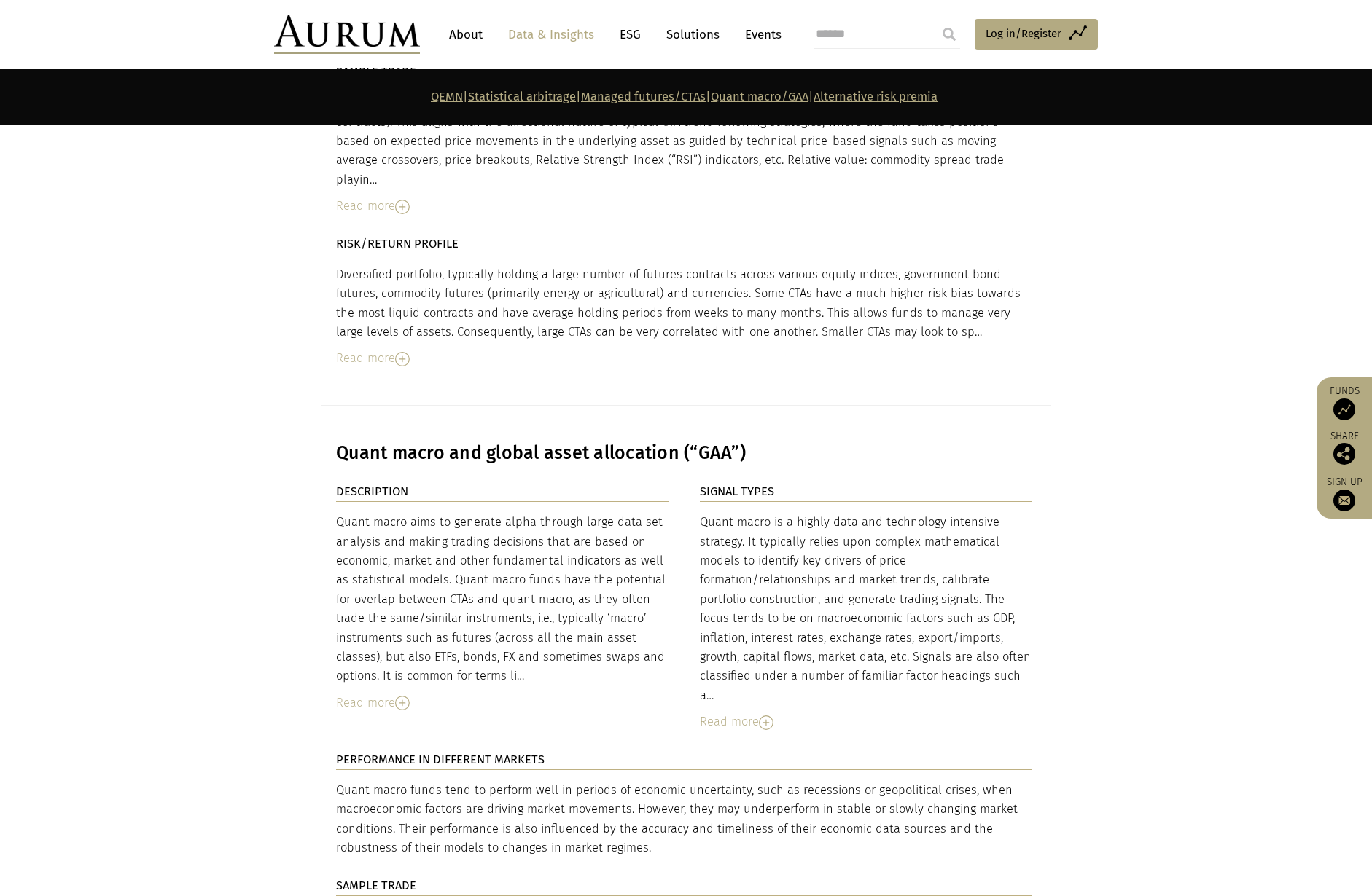
scroll to position [4737, 0]
